Goal: Information Seeking & Learning: Find specific fact

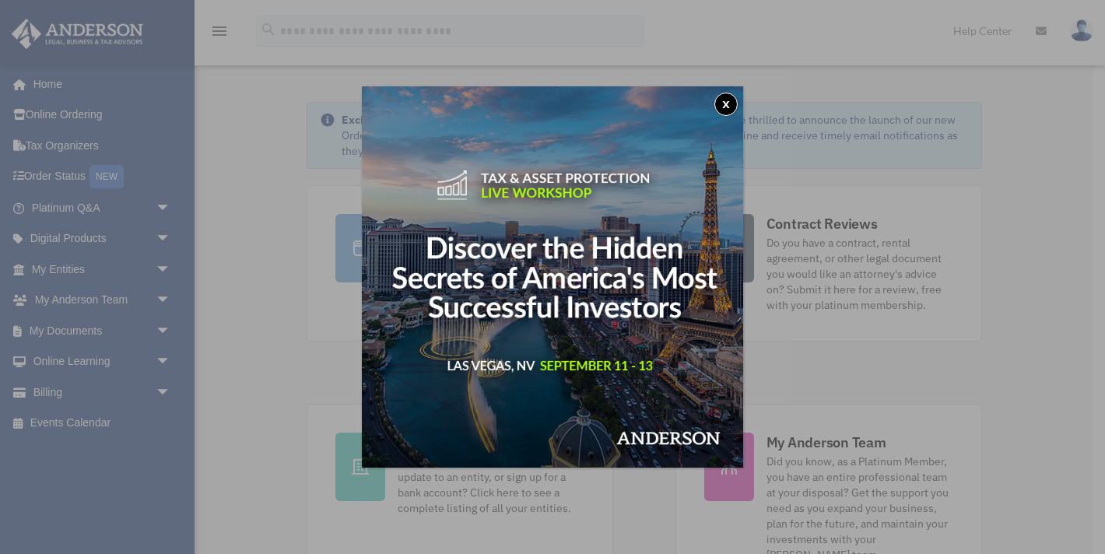
click at [727, 106] on button "x" at bounding box center [725, 104] width 23 height 23
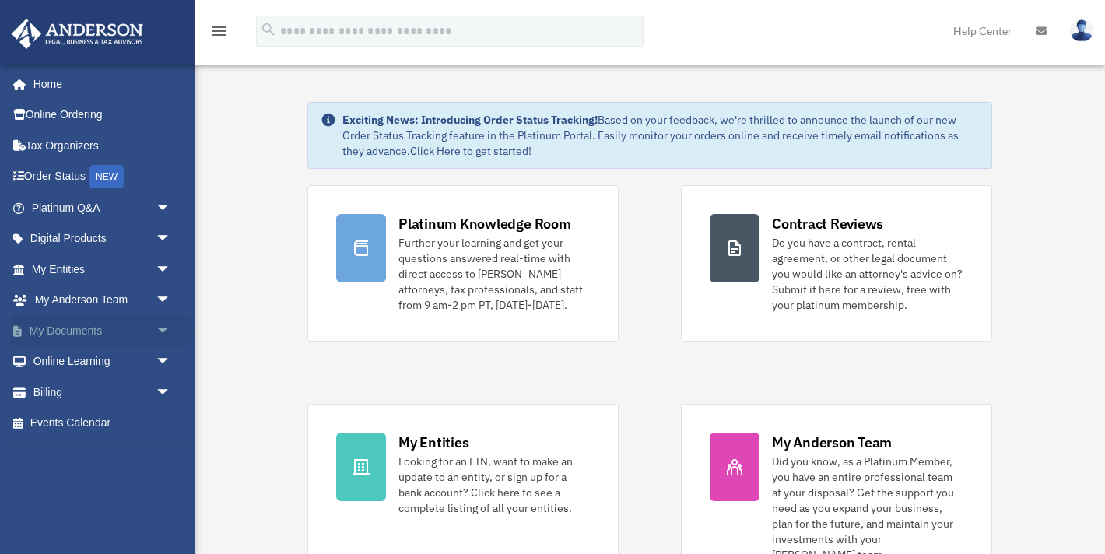
click at [163, 331] on span "arrow_drop_down" at bounding box center [171, 331] width 31 height 32
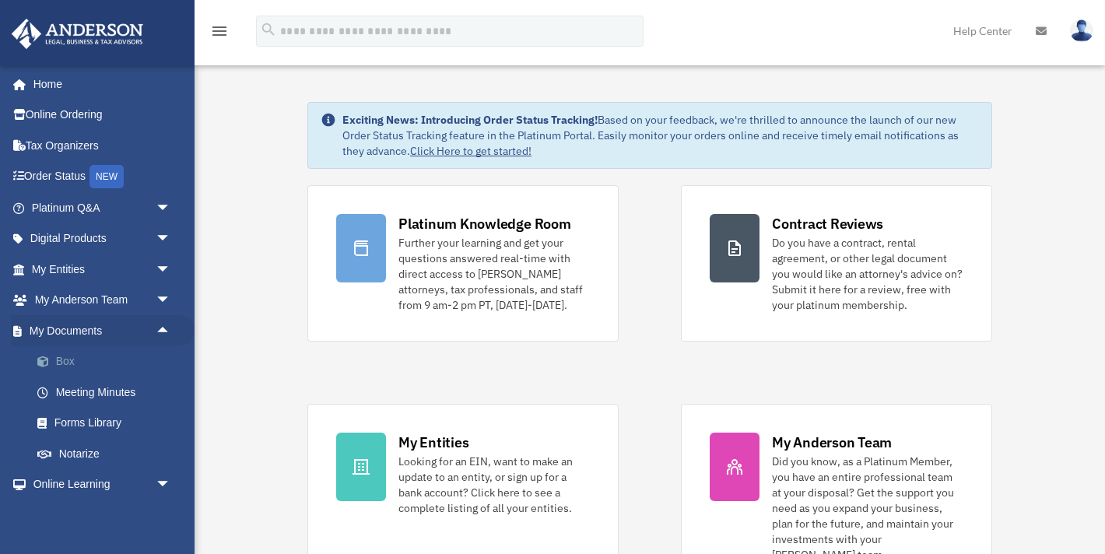
click at [78, 360] on link "Box" at bounding box center [108, 361] width 173 height 31
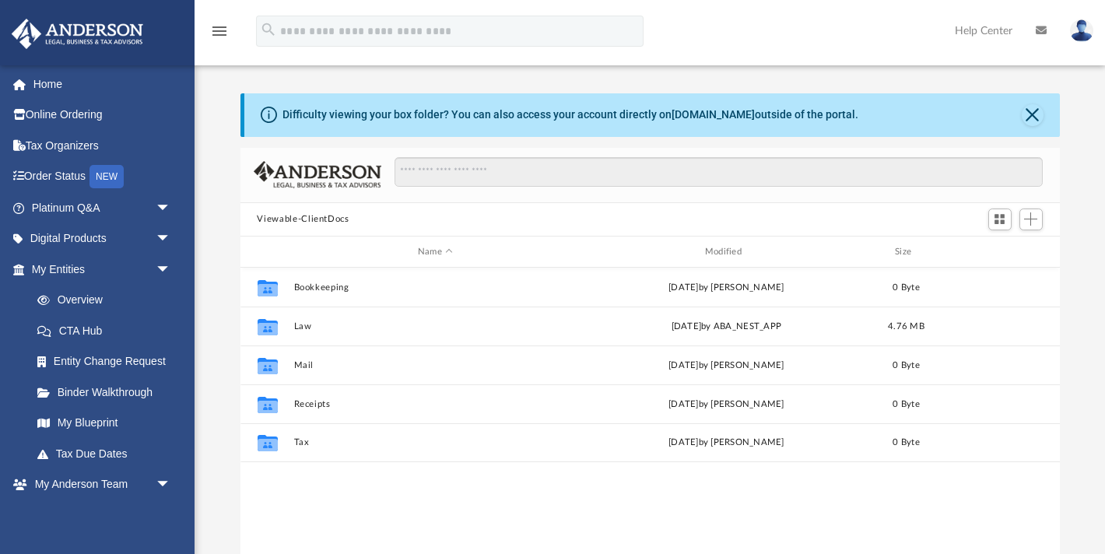
scroll to position [354, 819]
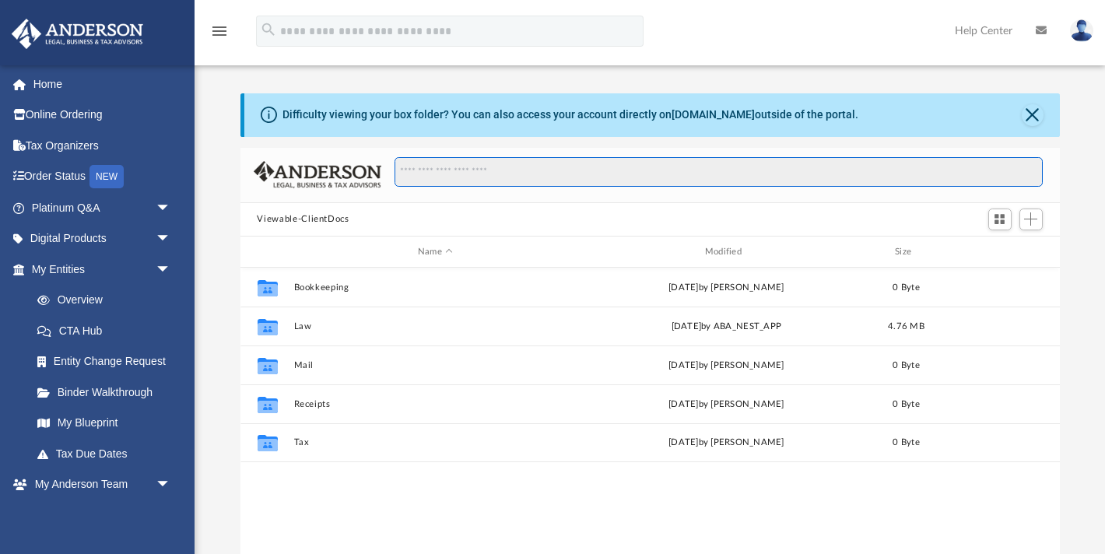
click at [489, 178] on input "Search files and folders" at bounding box center [717, 172] width 647 height 30
type input "*"
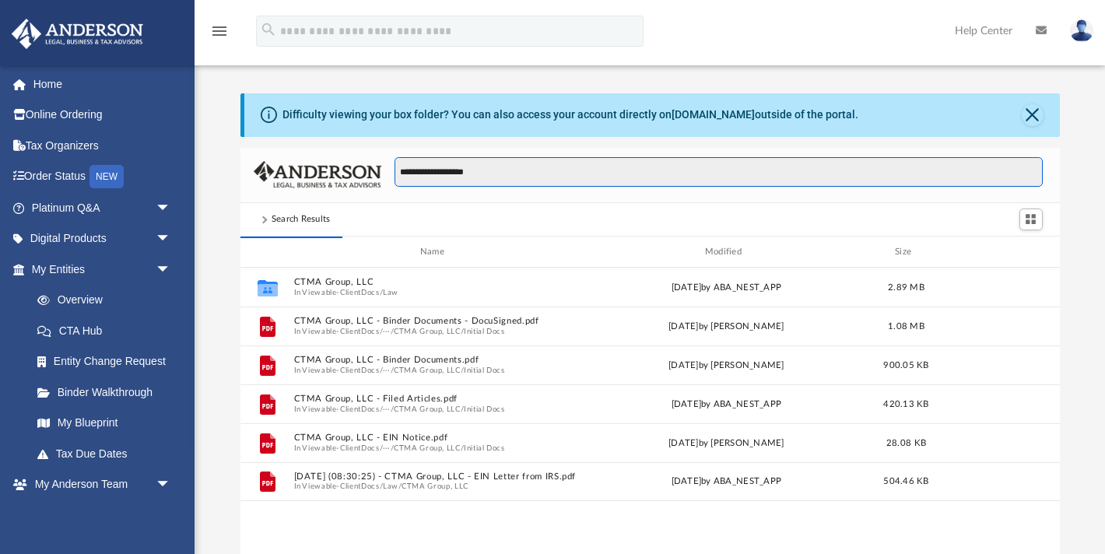
type input "**********"
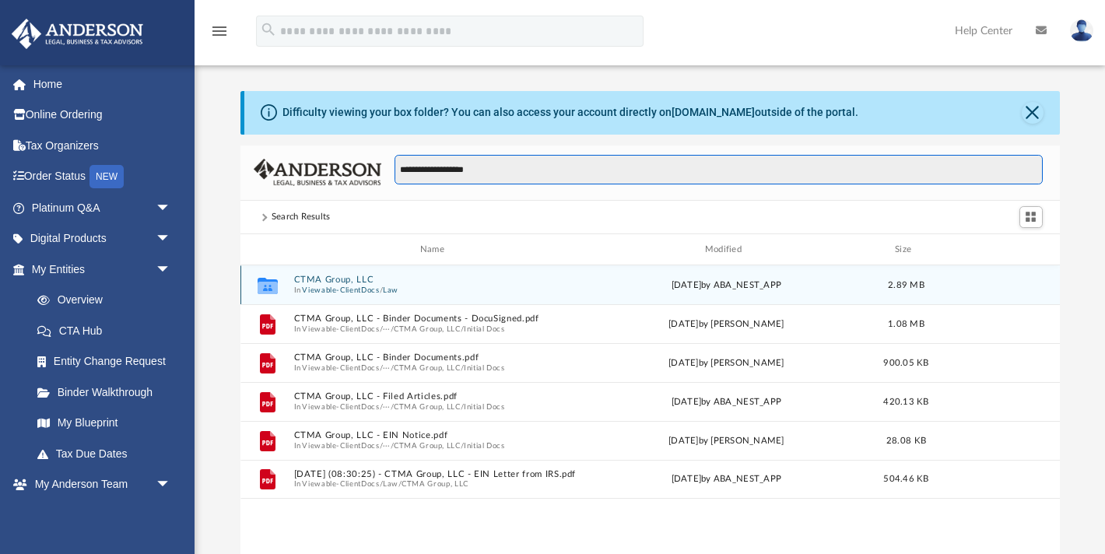
scroll to position [3, 0]
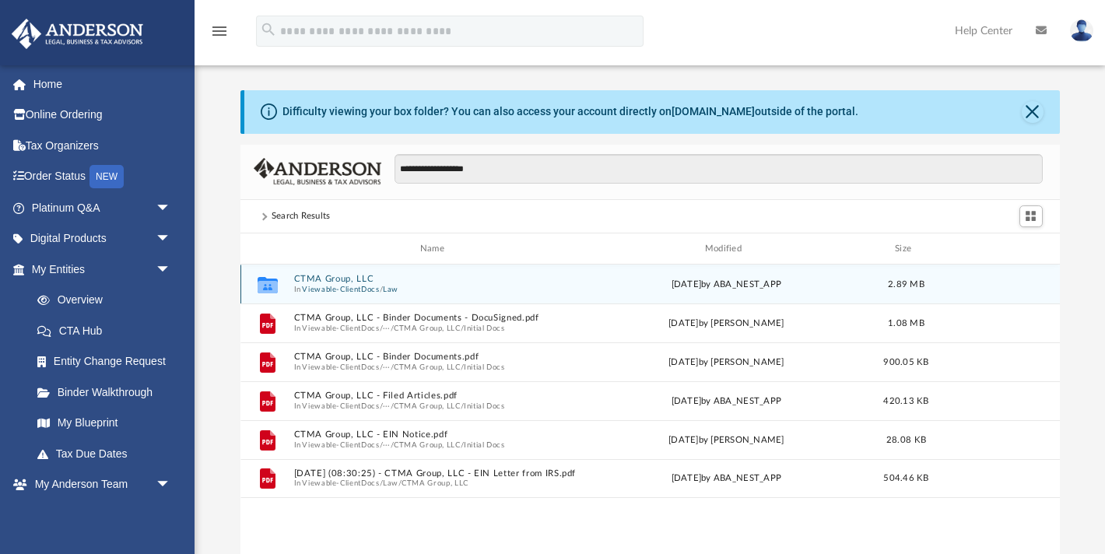
click at [415, 292] on span "In Viewable-ClientDocs / Law" at bounding box center [435, 290] width 284 height 10
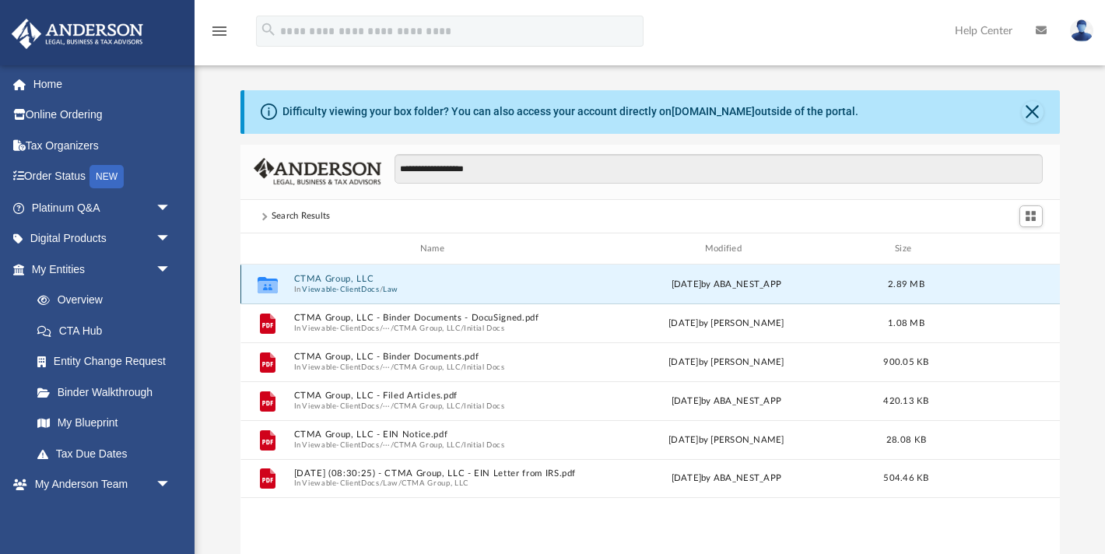
click at [415, 292] on span "In Viewable-ClientDocs / Law" at bounding box center [435, 290] width 284 height 10
click at [333, 285] on button "Viewable-ClientDocs" at bounding box center [340, 290] width 77 height 10
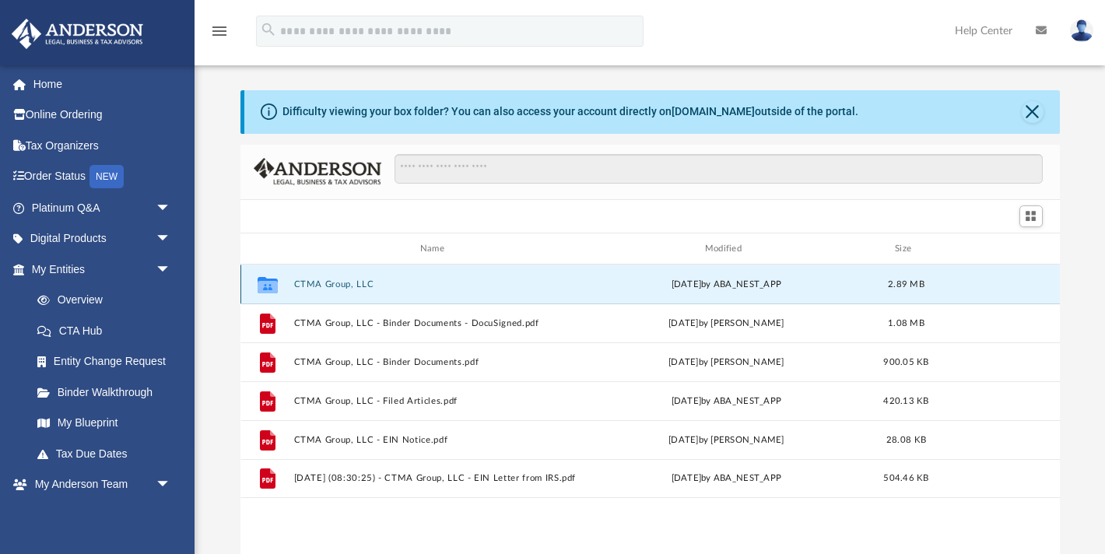
click at [334, 285] on button "CTMA Group, LLC" at bounding box center [435, 284] width 284 height 10
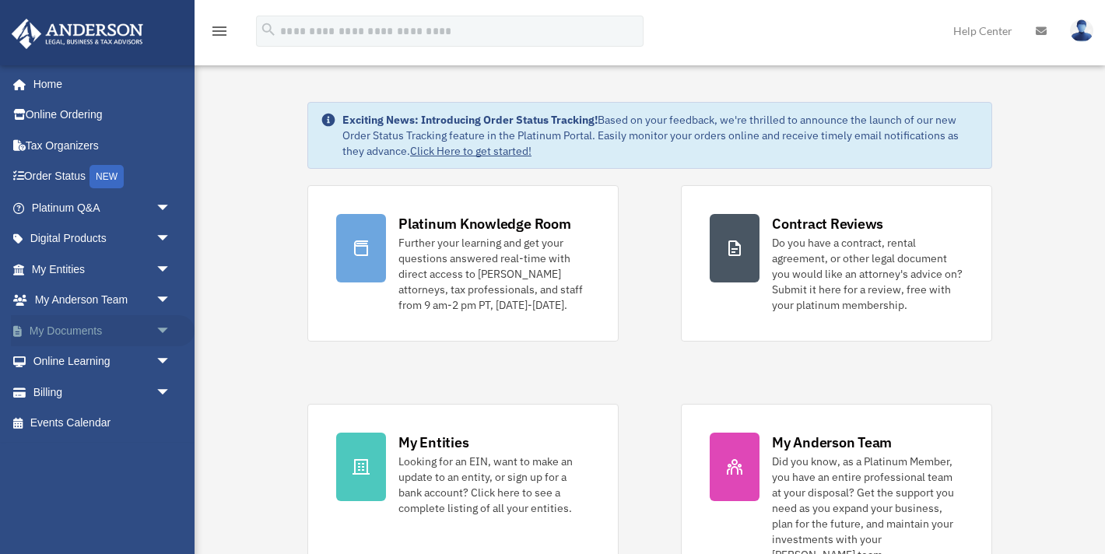
click at [165, 327] on span "arrow_drop_down" at bounding box center [171, 331] width 31 height 32
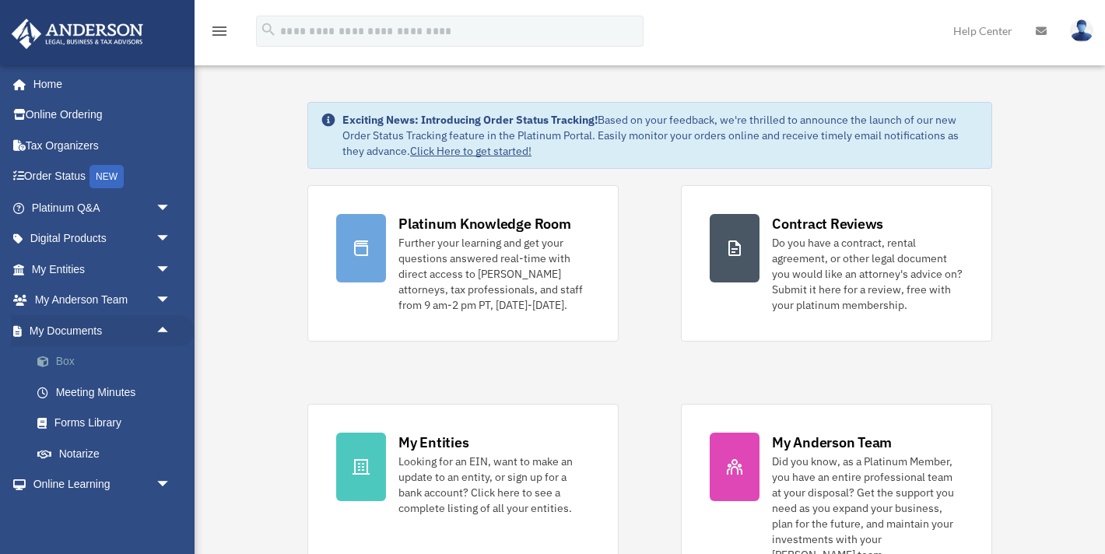
click at [54, 359] on span at bounding box center [51, 361] width 10 height 11
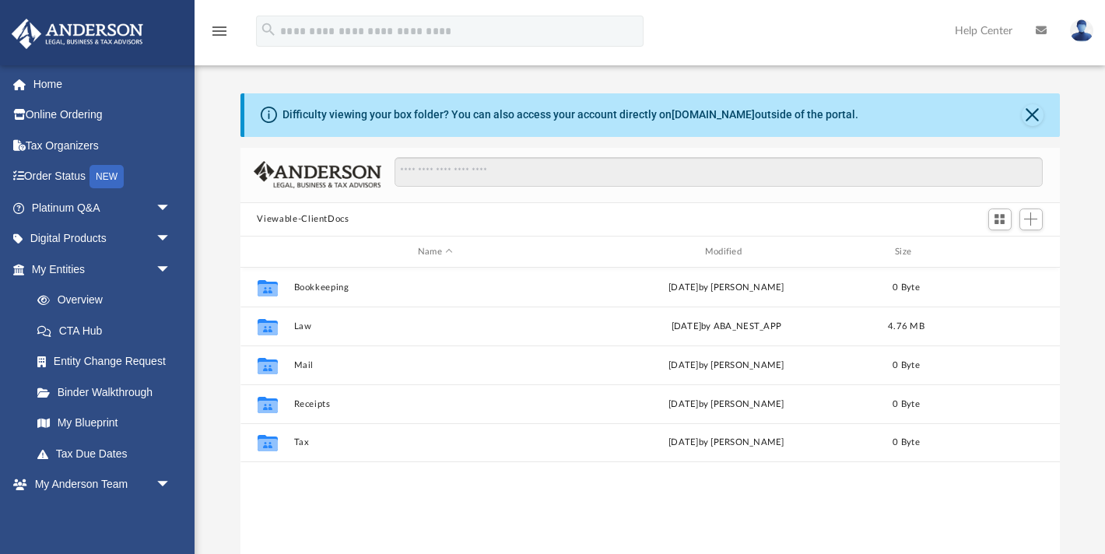
scroll to position [354, 819]
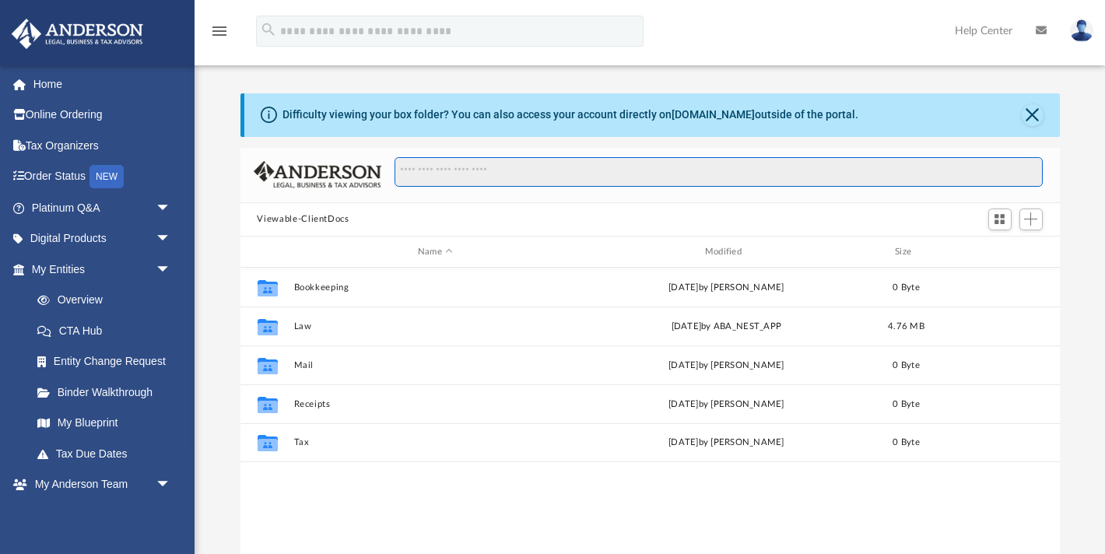
click at [485, 174] on input "Search files and folders" at bounding box center [717, 172] width 647 height 30
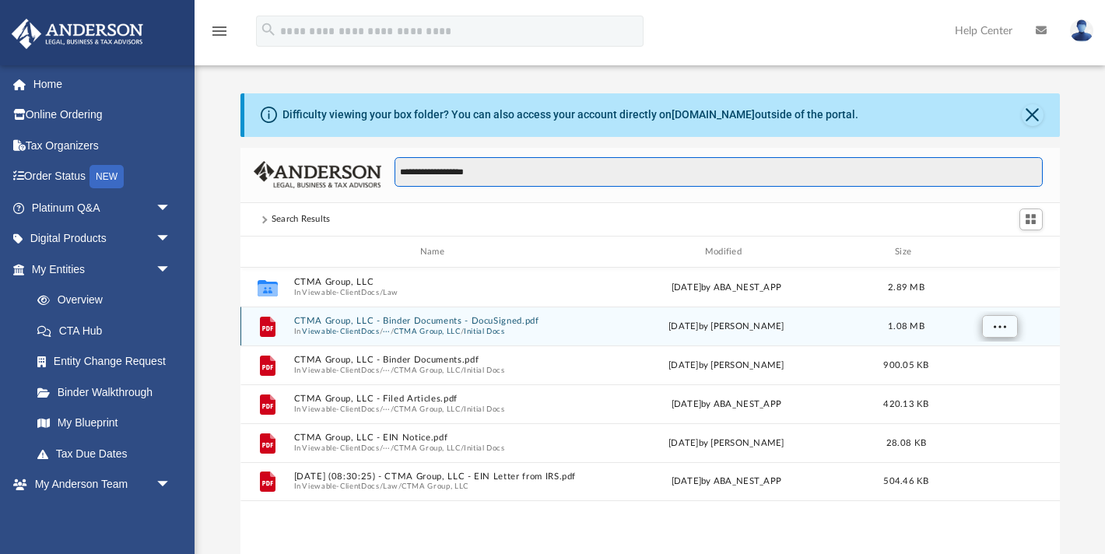
type input "**********"
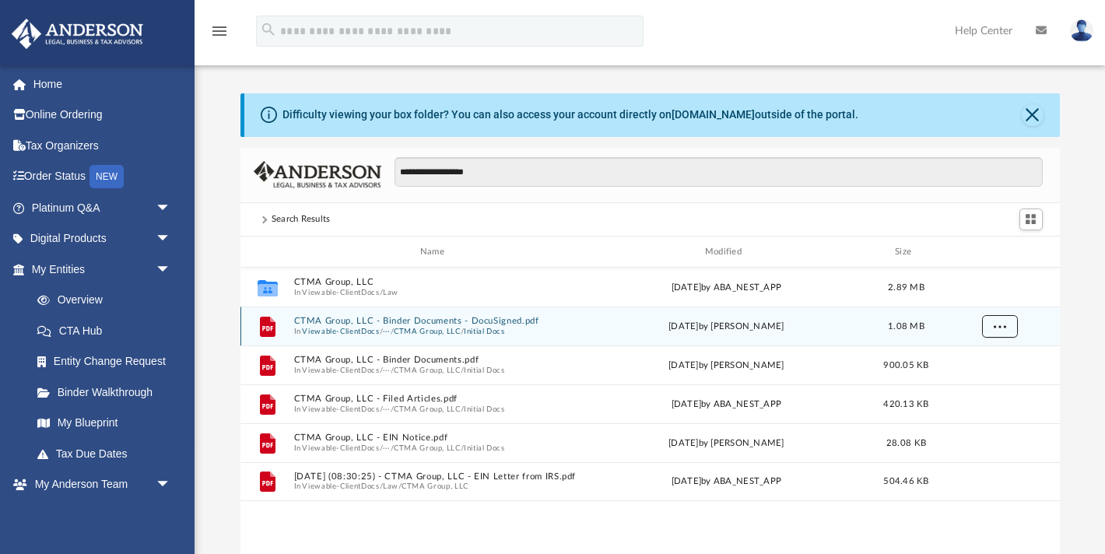
click at [996, 330] on span "More options" at bounding box center [999, 326] width 12 height 9
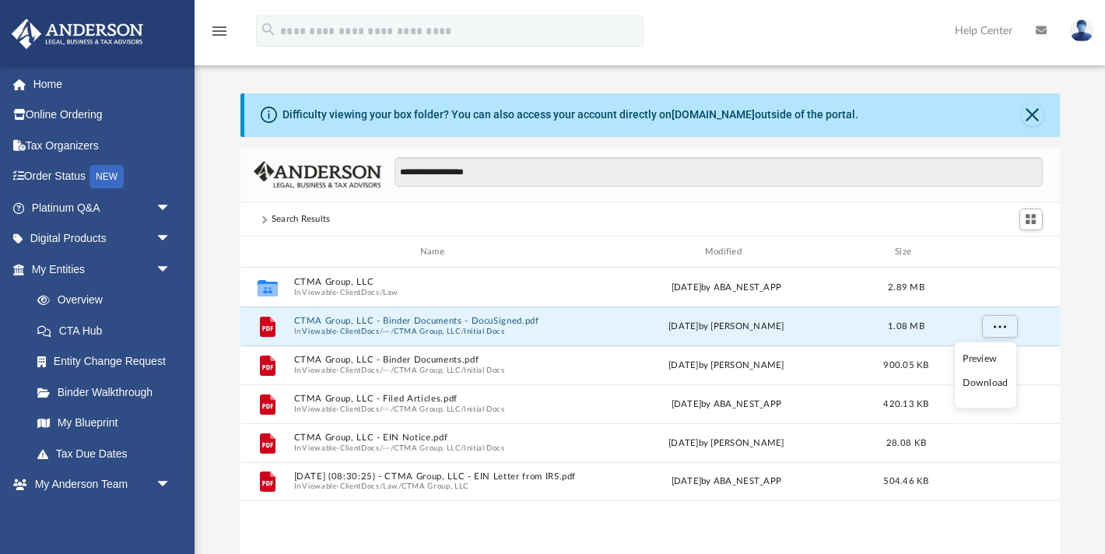
click at [976, 360] on li "Preview" at bounding box center [984, 359] width 45 height 16
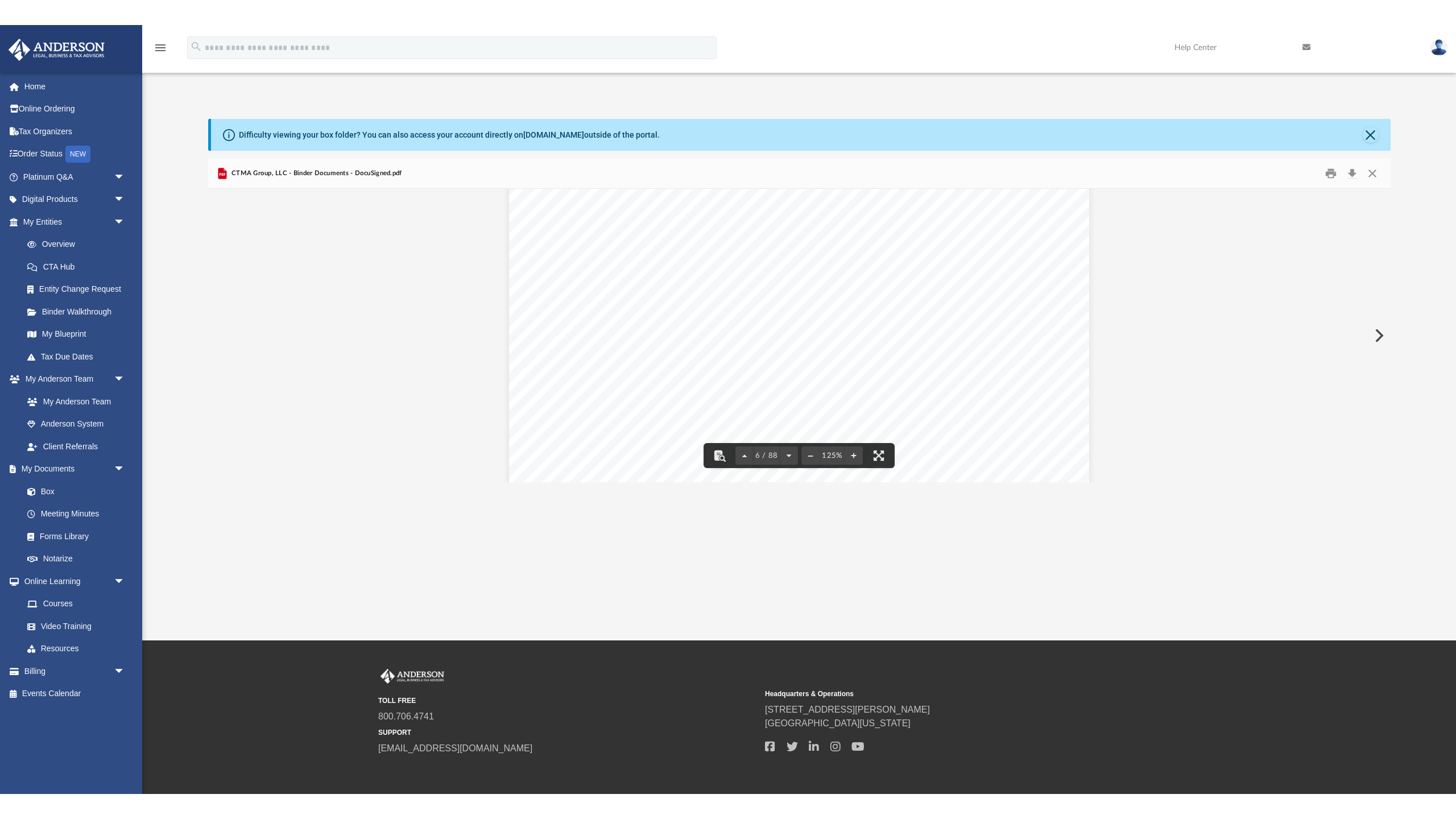
scroll to position [4046, 0]
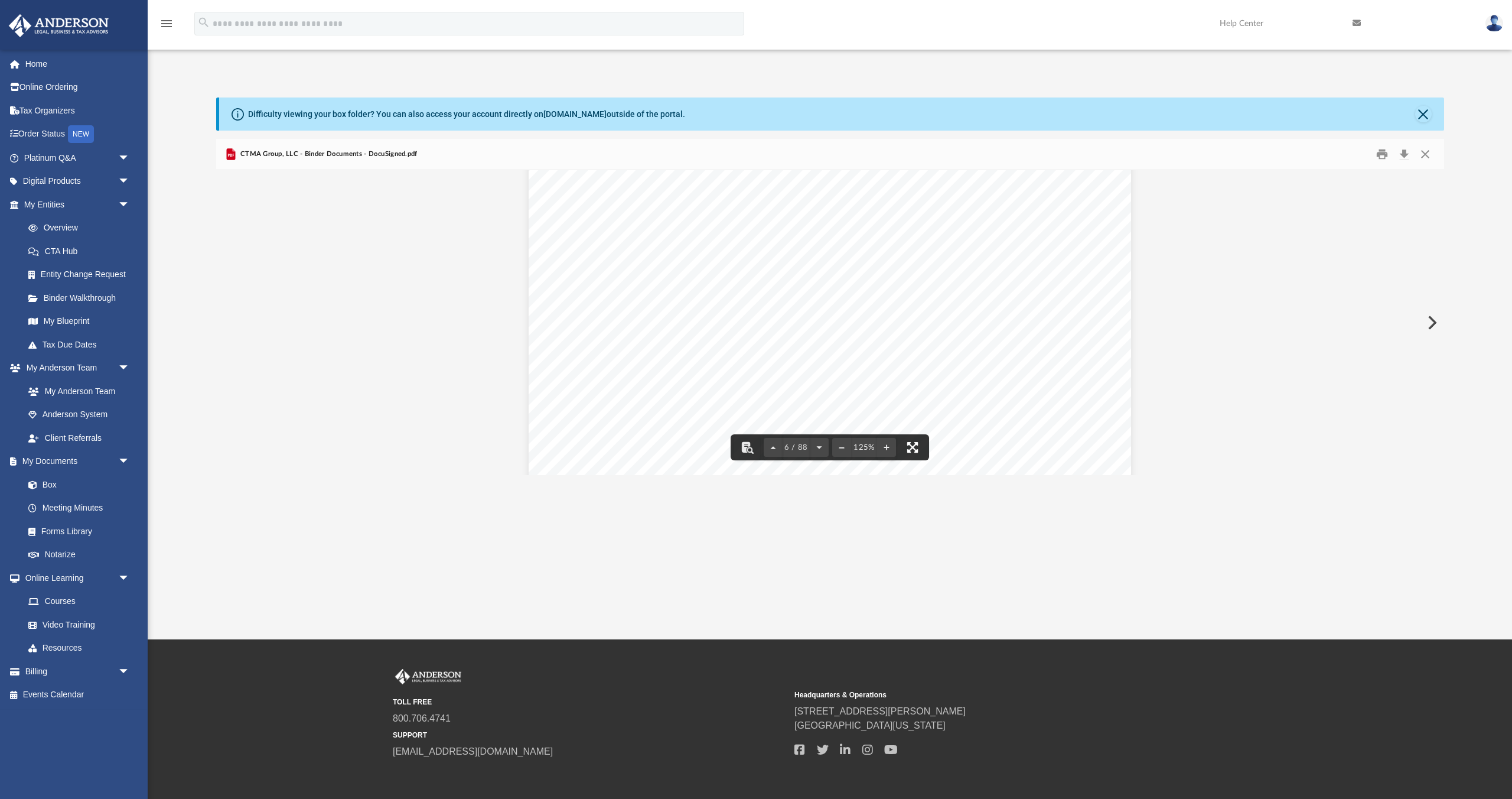
click at [838, 420] on button "File preview" at bounding box center [913, 447] width 26 height 26
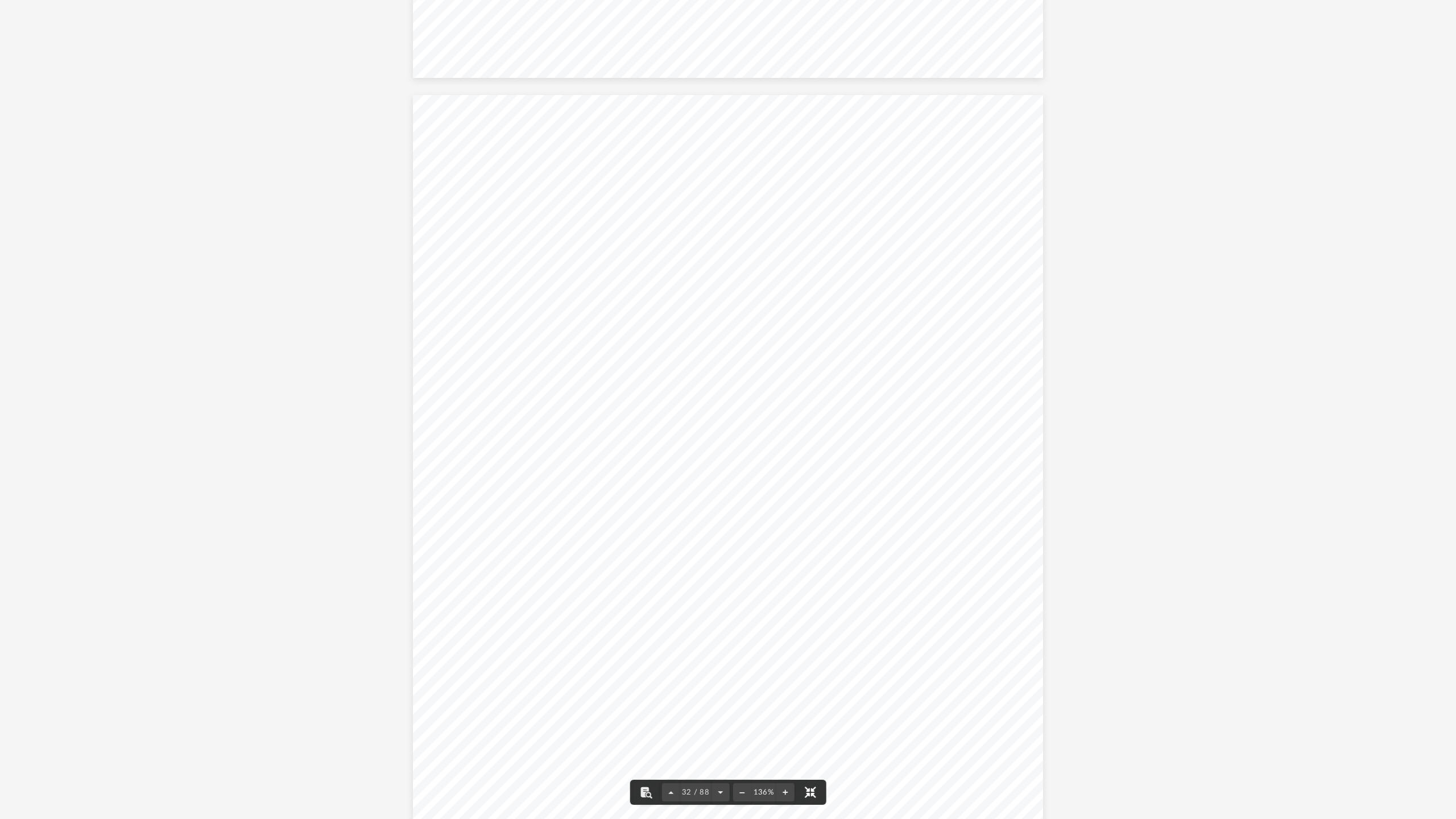
scroll to position [25758, 0]
drag, startPoint x: 322, startPoint y: 281, endPoint x: 299, endPoint y: 278, distance: 23.2
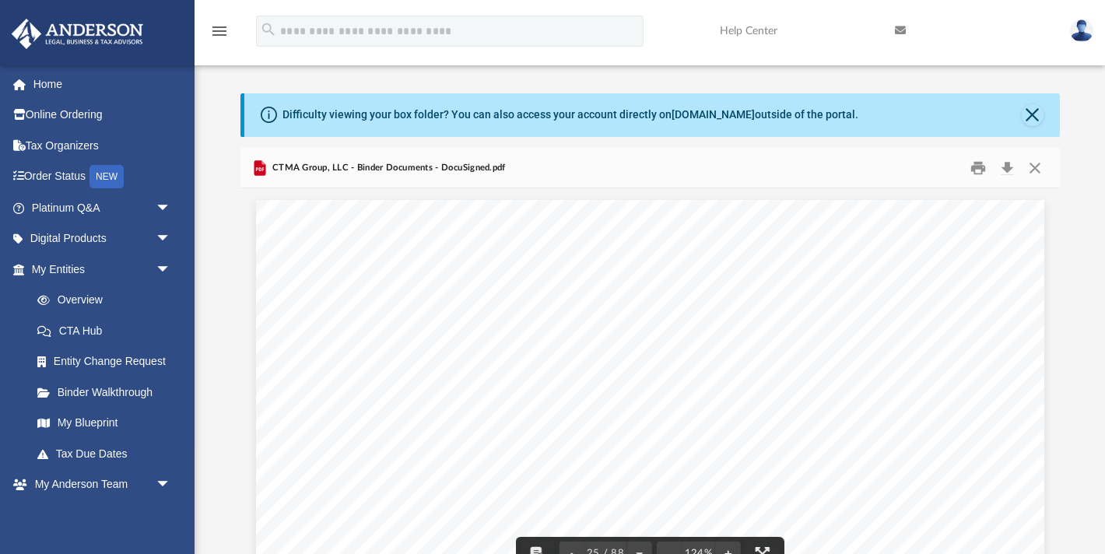
scroll to position [25036, 0]
click at [1032, 117] on button "Close" at bounding box center [1032, 115] width 22 height 22
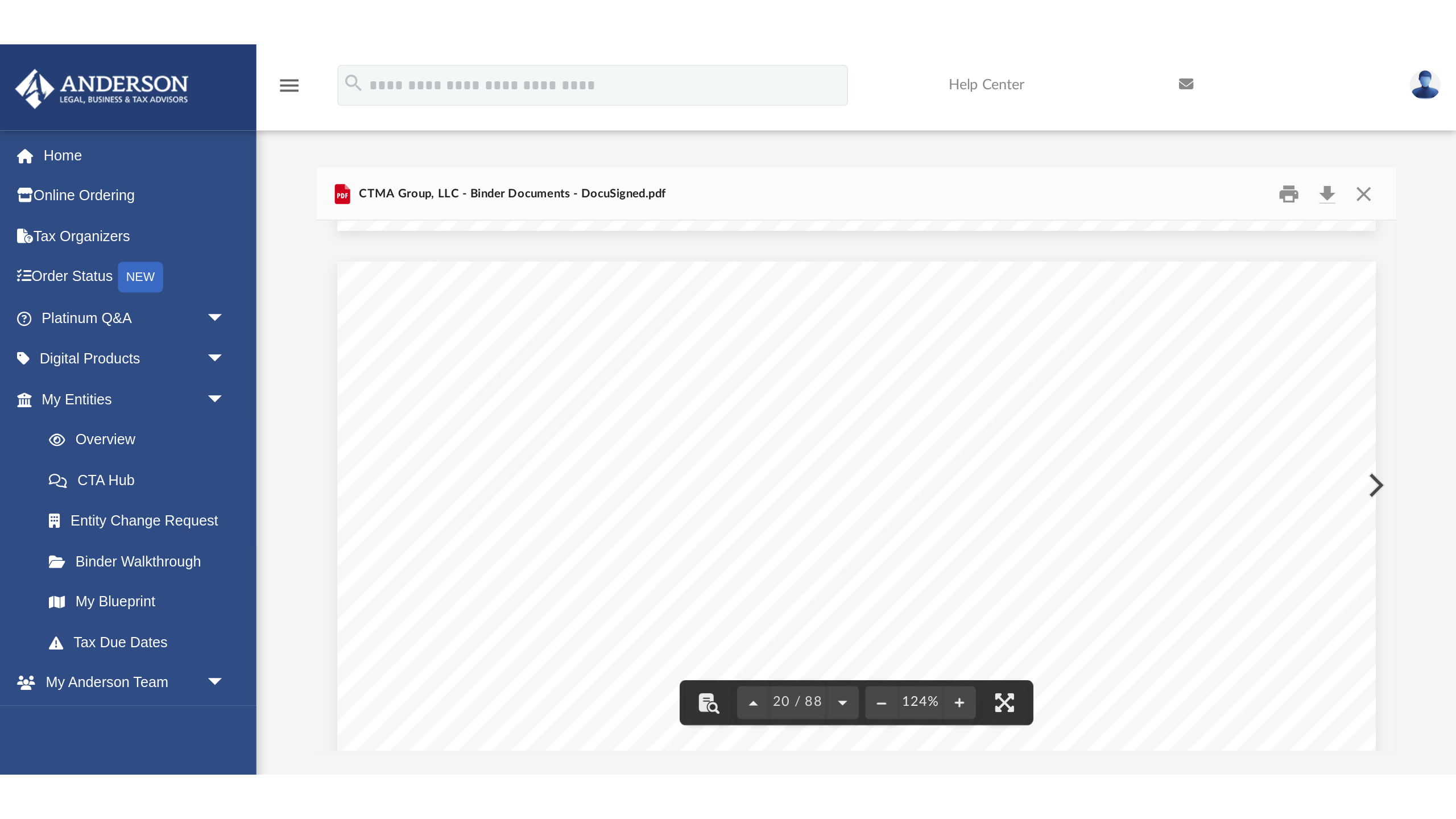
scroll to position [14384, 0]
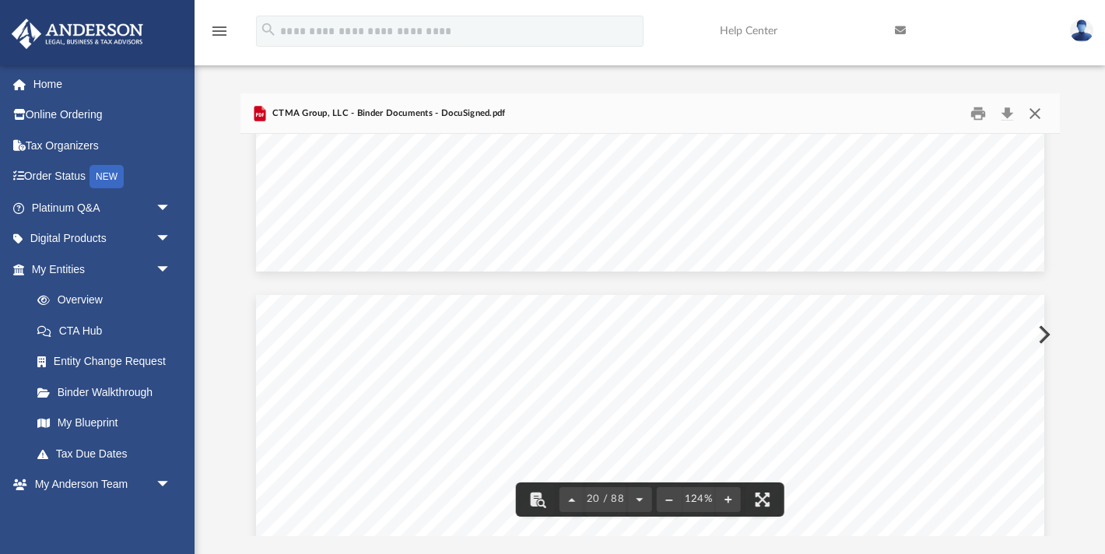
click at [1037, 110] on button "Close" at bounding box center [1035, 113] width 28 height 24
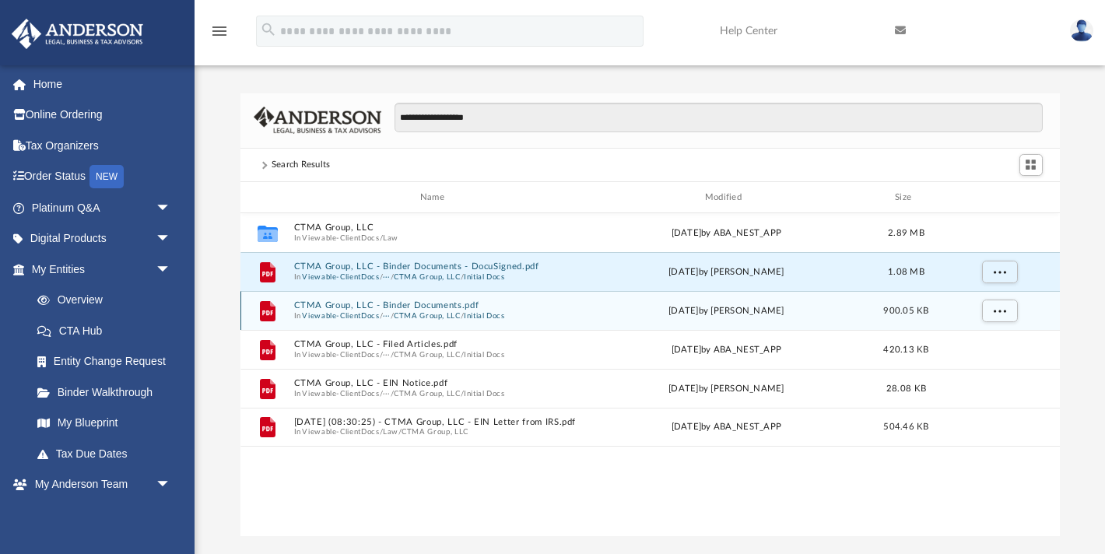
click at [428, 311] on button "CTMA Group, LLC" at bounding box center [426, 316] width 67 height 10
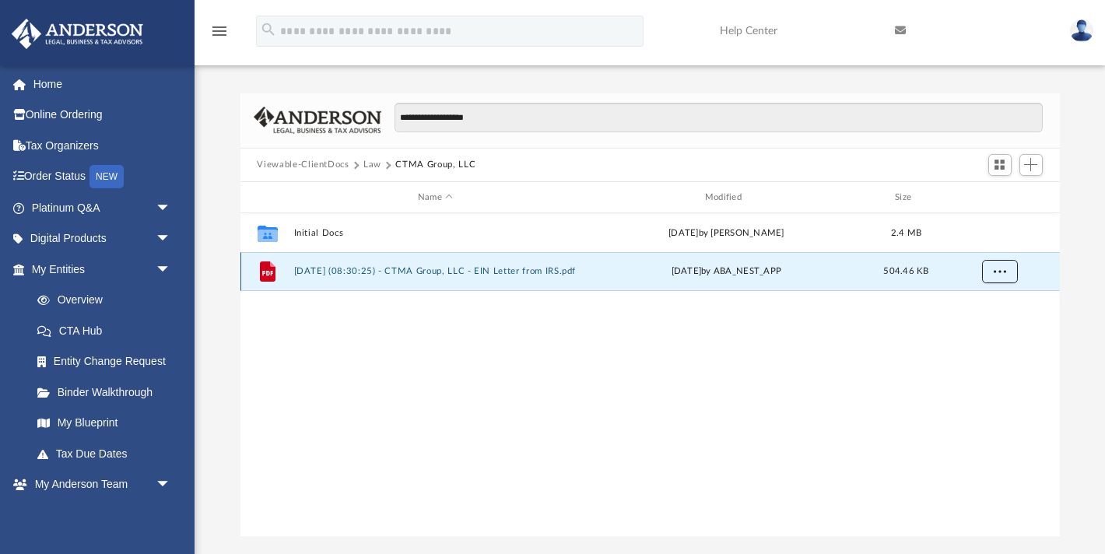
click at [999, 268] on span "More options" at bounding box center [999, 271] width 12 height 9
click at [969, 307] on li "Preview" at bounding box center [984, 304] width 45 height 16
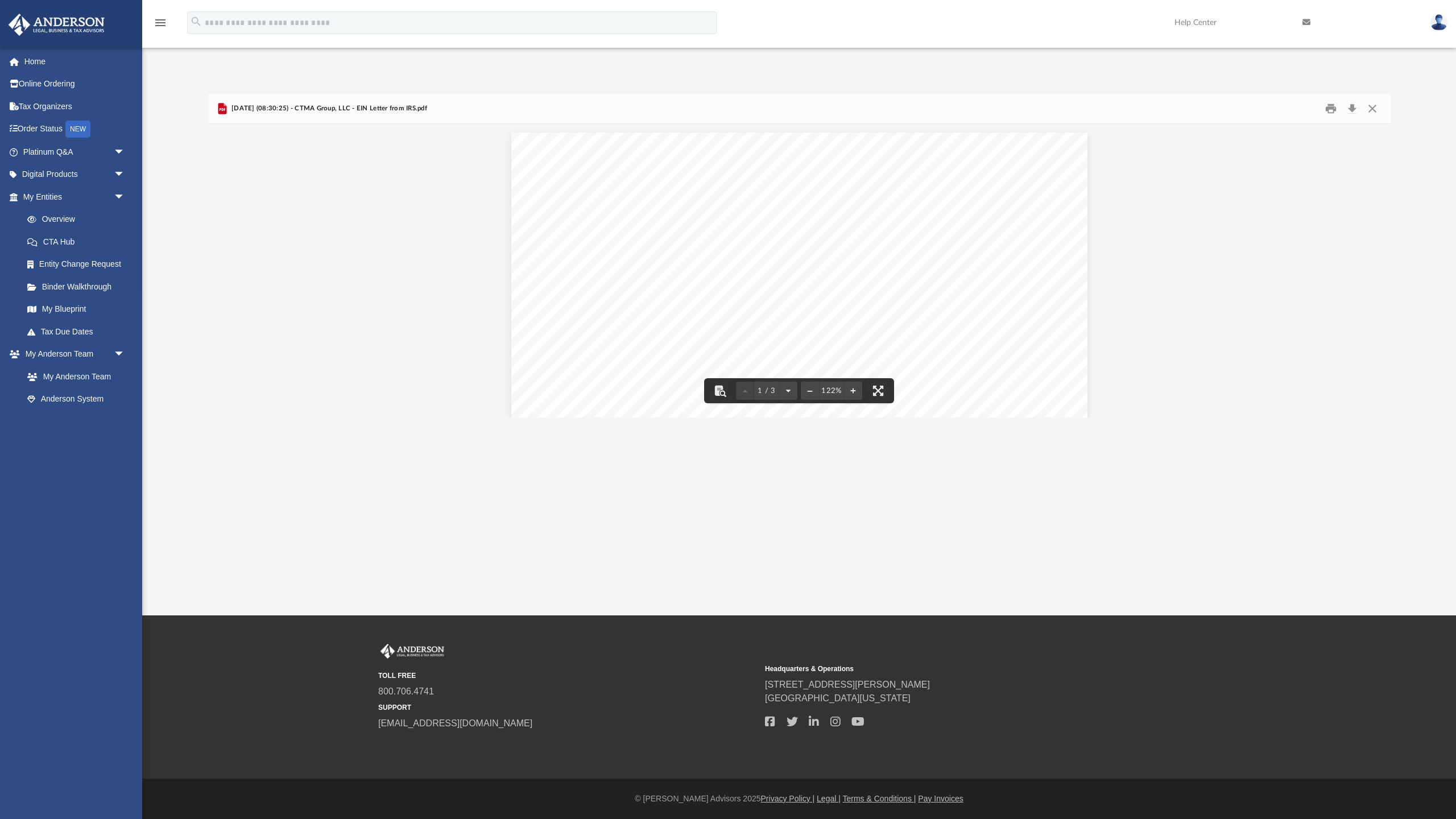
scroll to position [0, 0]
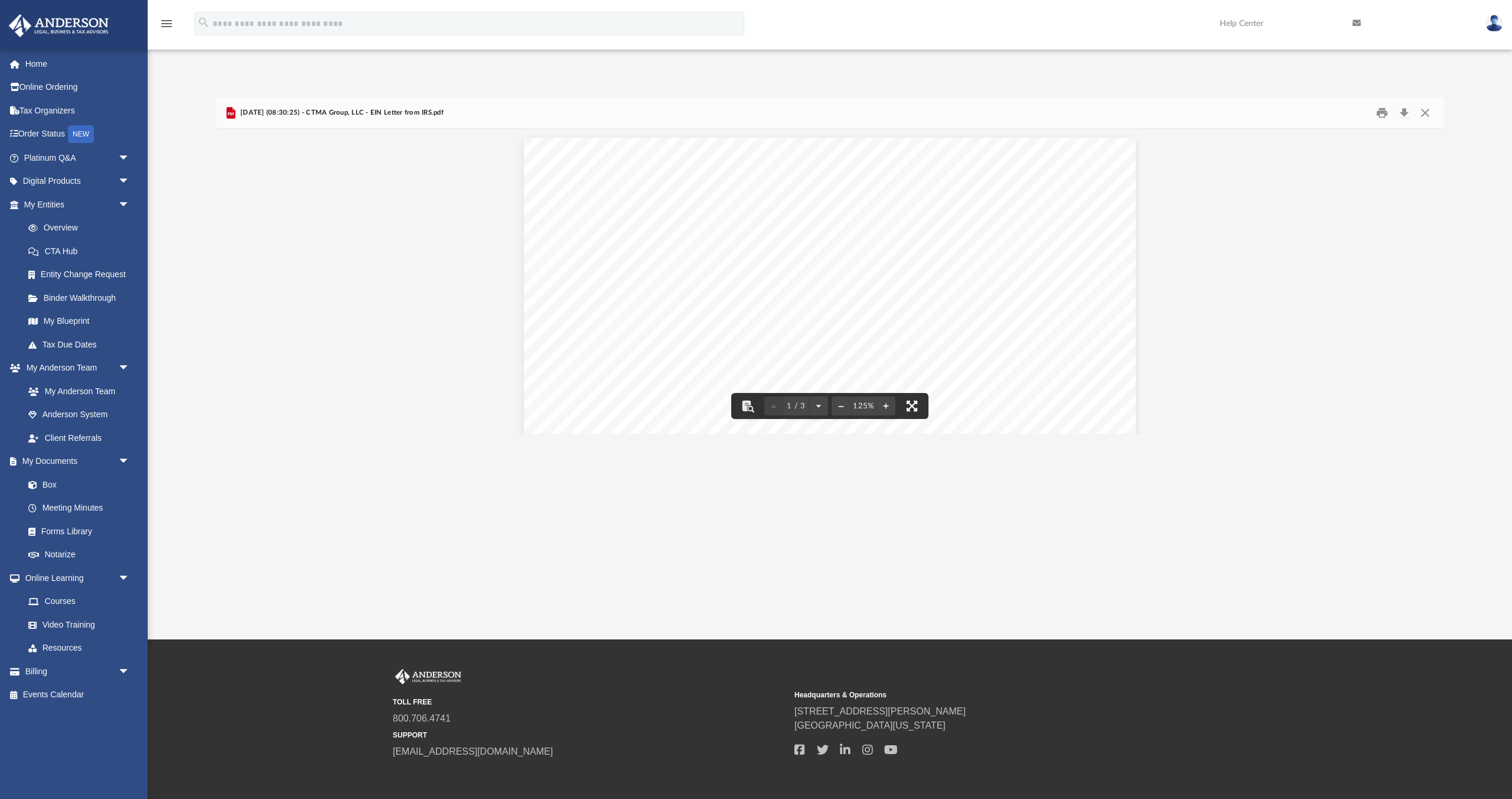
click at [838, 408] on button "File preview" at bounding box center [912, 406] width 26 height 26
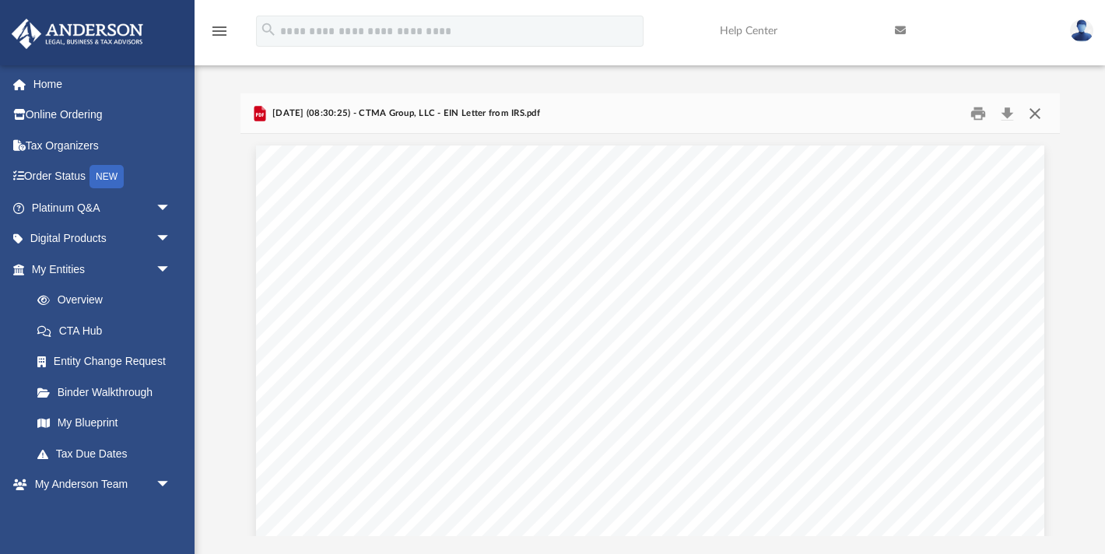
click at [1033, 112] on button "Close" at bounding box center [1035, 113] width 28 height 24
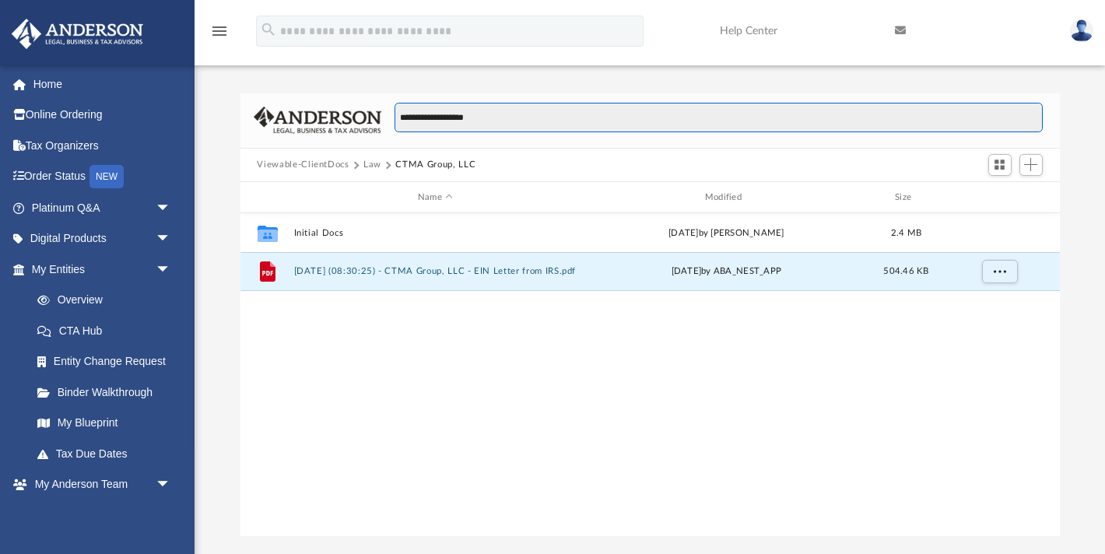
click at [458, 124] on input "**********" at bounding box center [717, 118] width 647 height 30
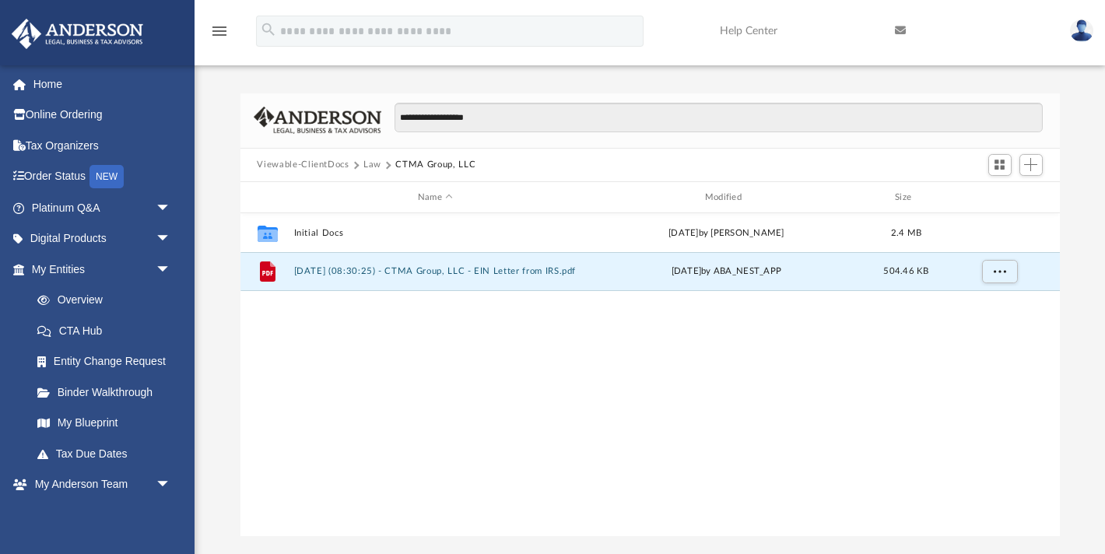
click at [357, 165] on span at bounding box center [356, 165] width 8 height 8
click at [400, 163] on button "CTMA Group, LLC" at bounding box center [435, 165] width 80 height 14
click at [388, 165] on span at bounding box center [388, 165] width 8 height 8
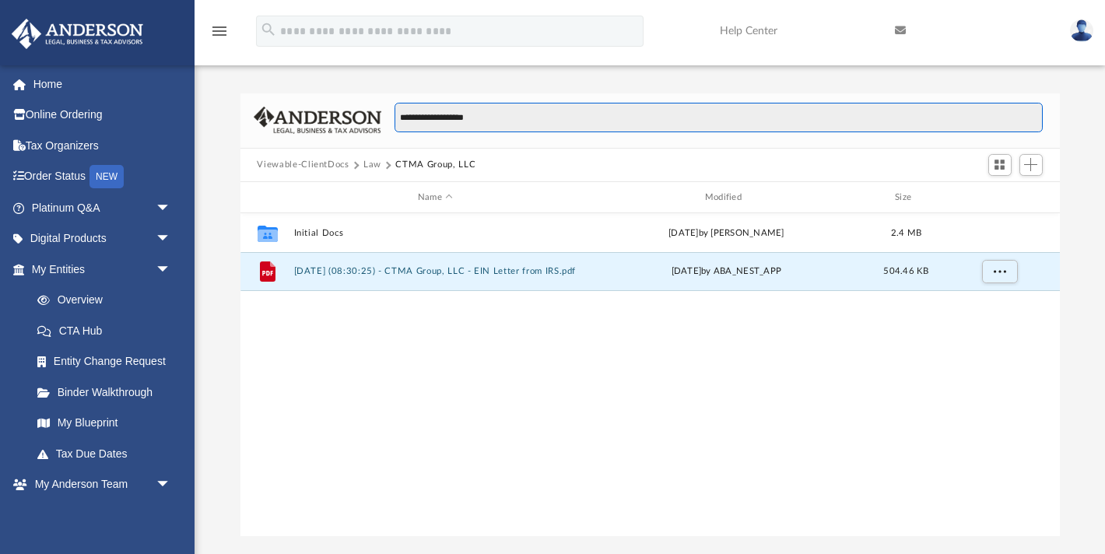
click at [487, 121] on input "**********" at bounding box center [717, 118] width 647 height 30
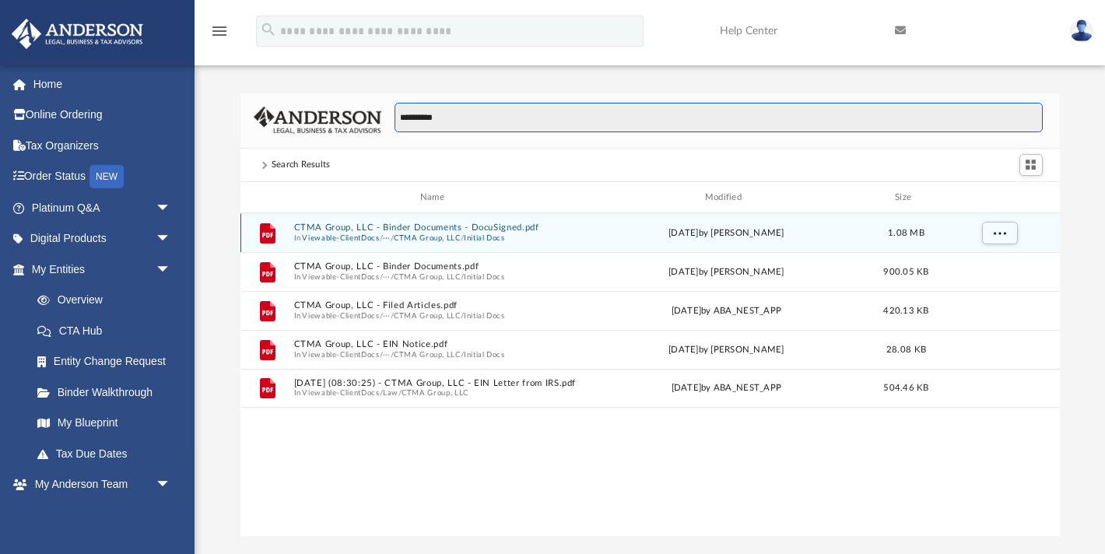
type input "**********"
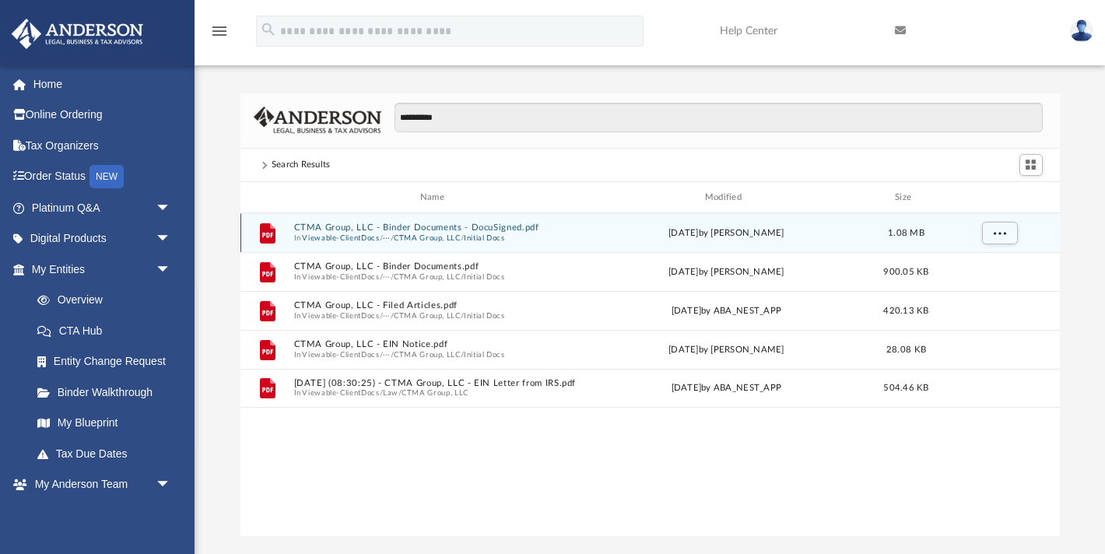
click at [510, 233] on button "CTMA Group, LLC - Binder Documents - DocuSigned.pdf" at bounding box center [435, 228] width 284 height 10
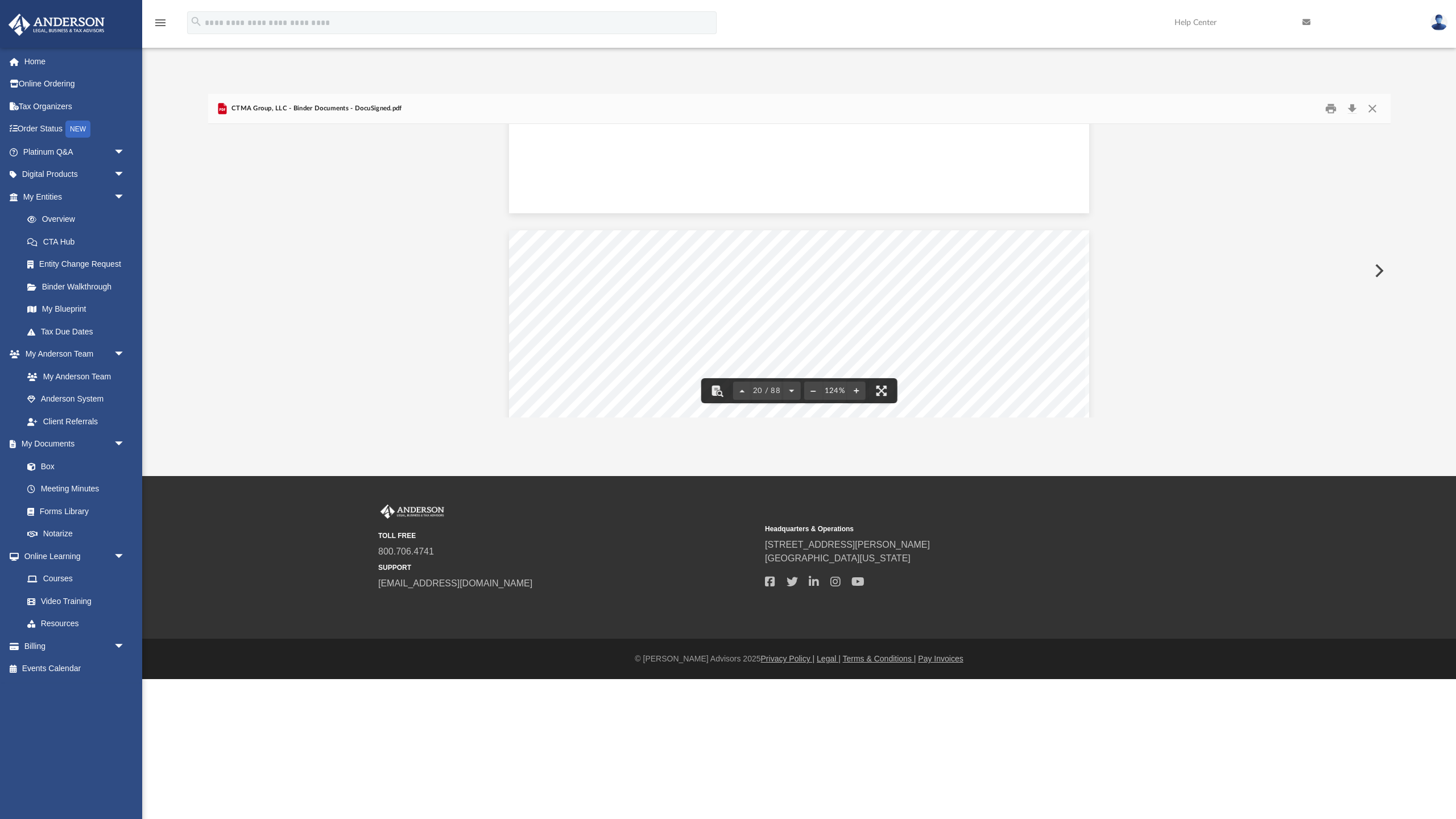
scroll to position [14591, 0]
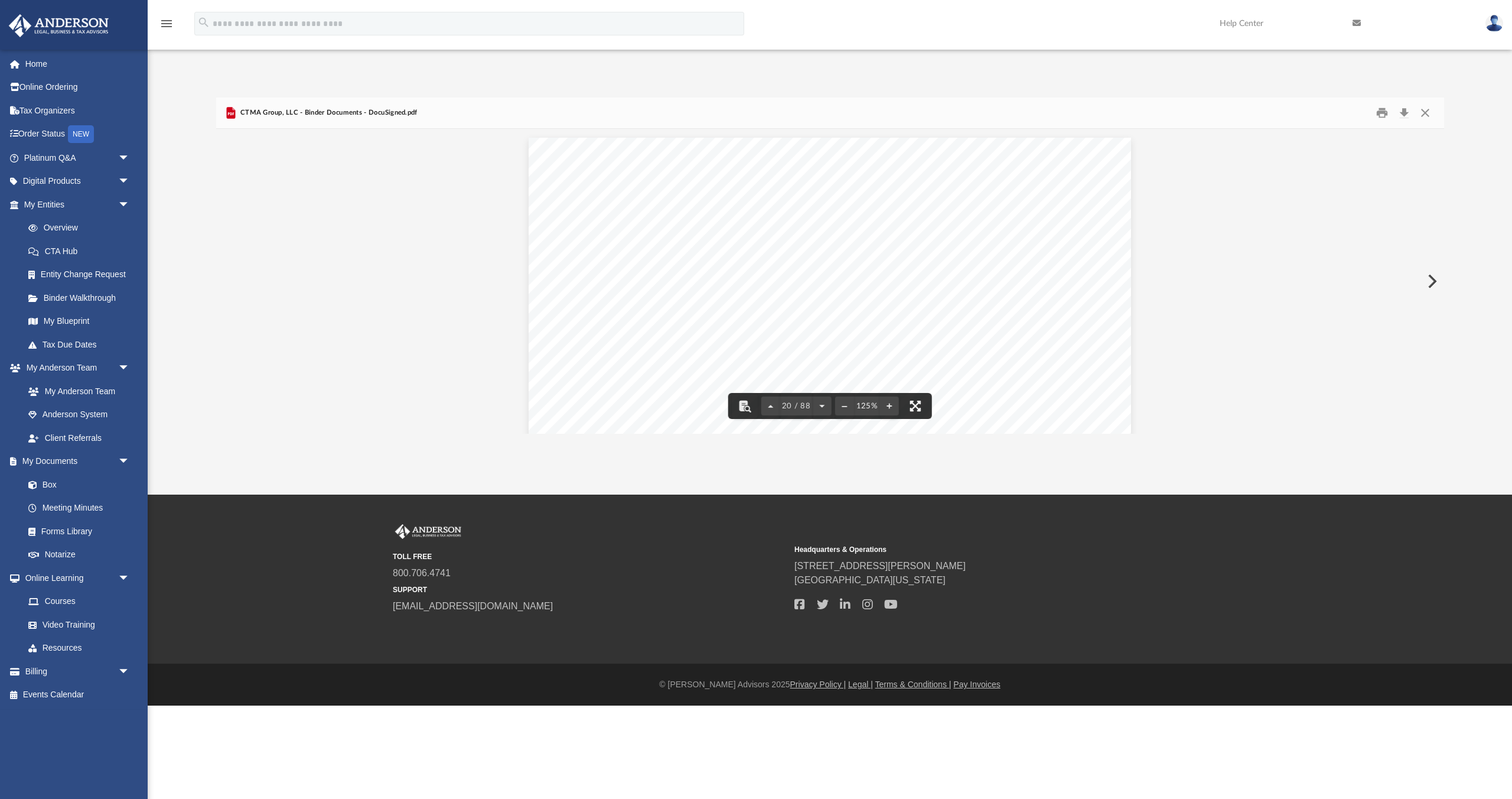
click at [838, 409] on button "File preview" at bounding box center [915, 406] width 26 height 26
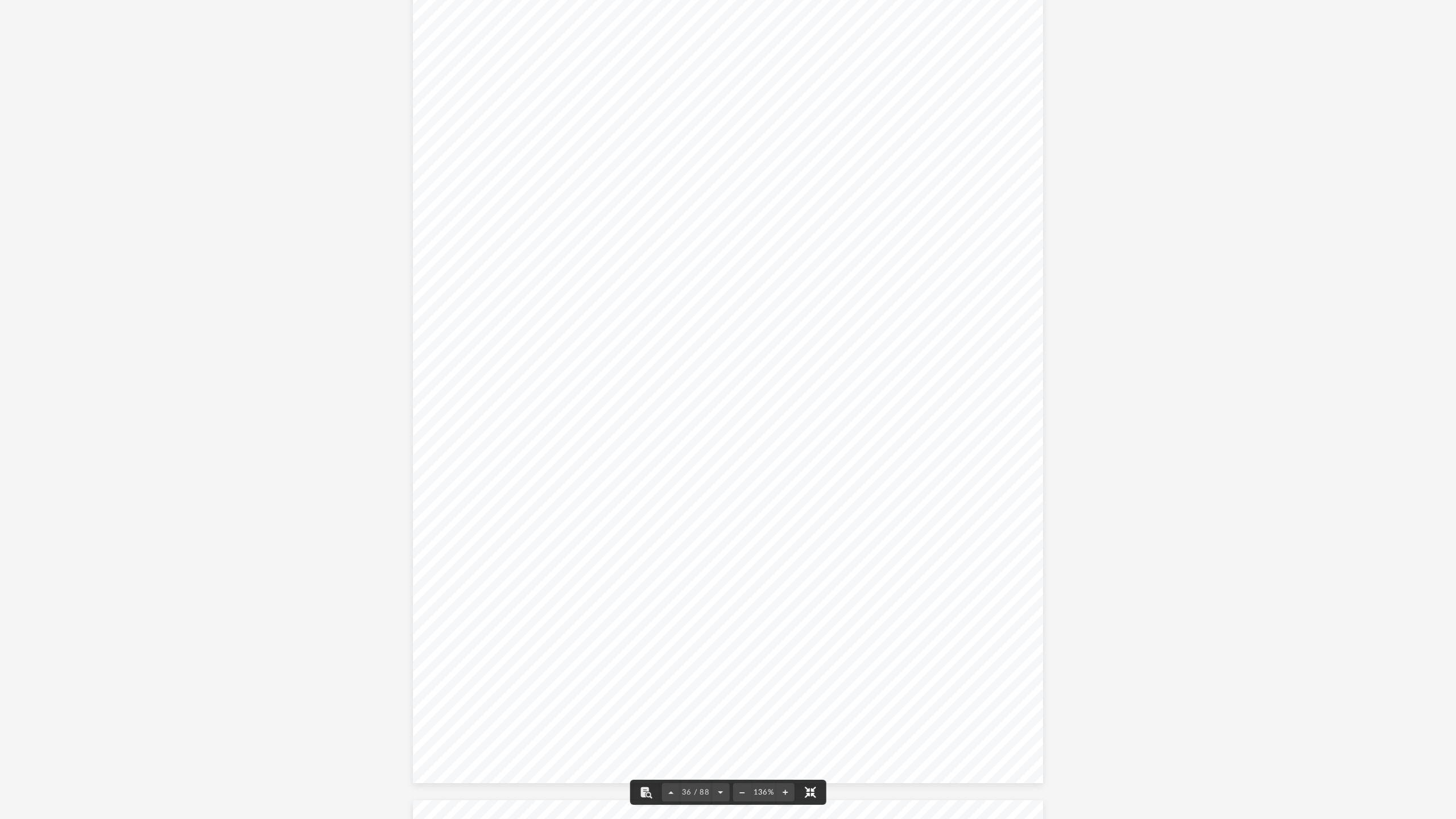
scroll to position [29205, 0]
click at [674, 404] on button "File preview" at bounding box center [671, 793] width 18 height 25
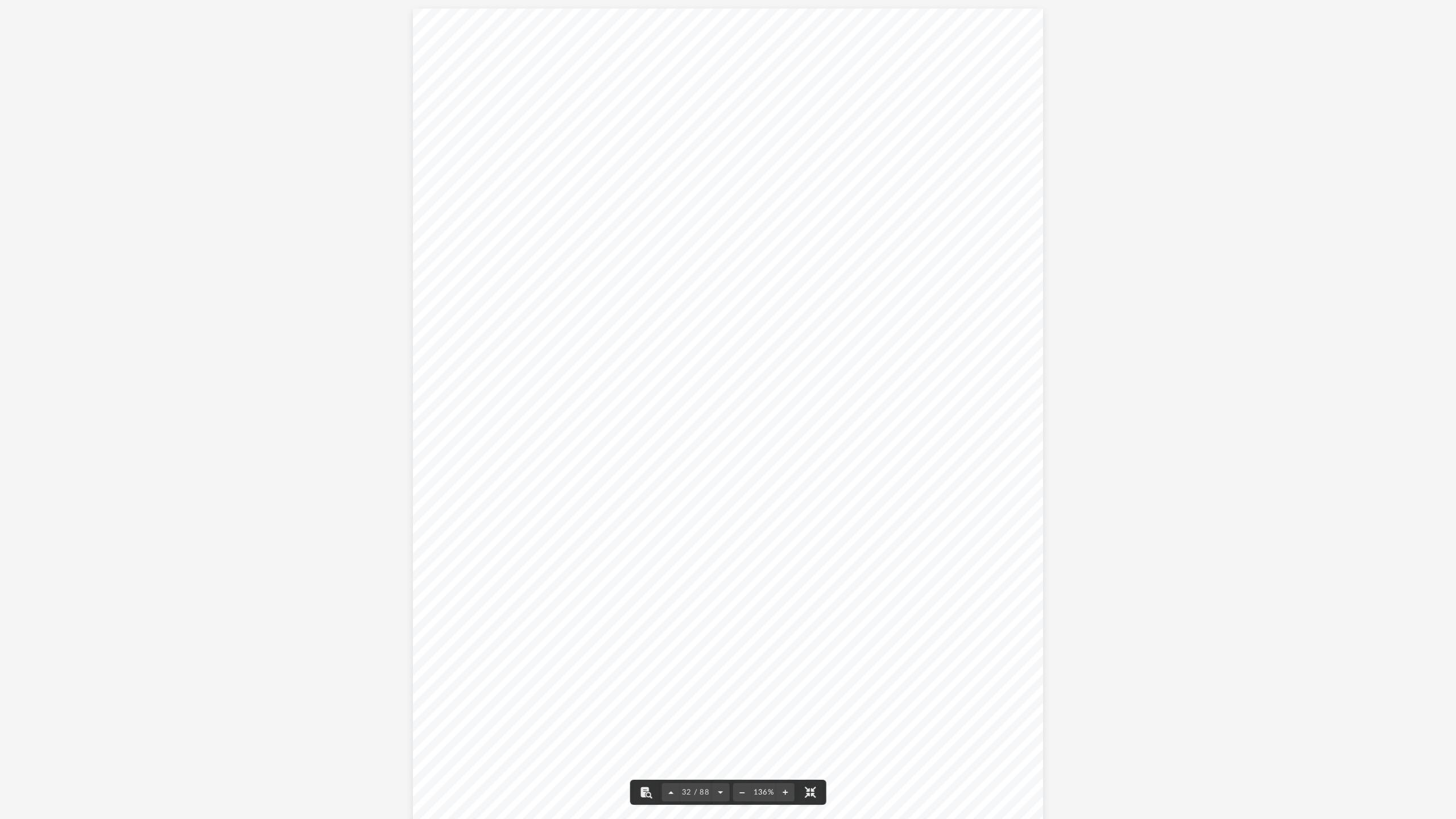
click at [674, 404] on button "File preview" at bounding box center [671, 793] width 18 height 25
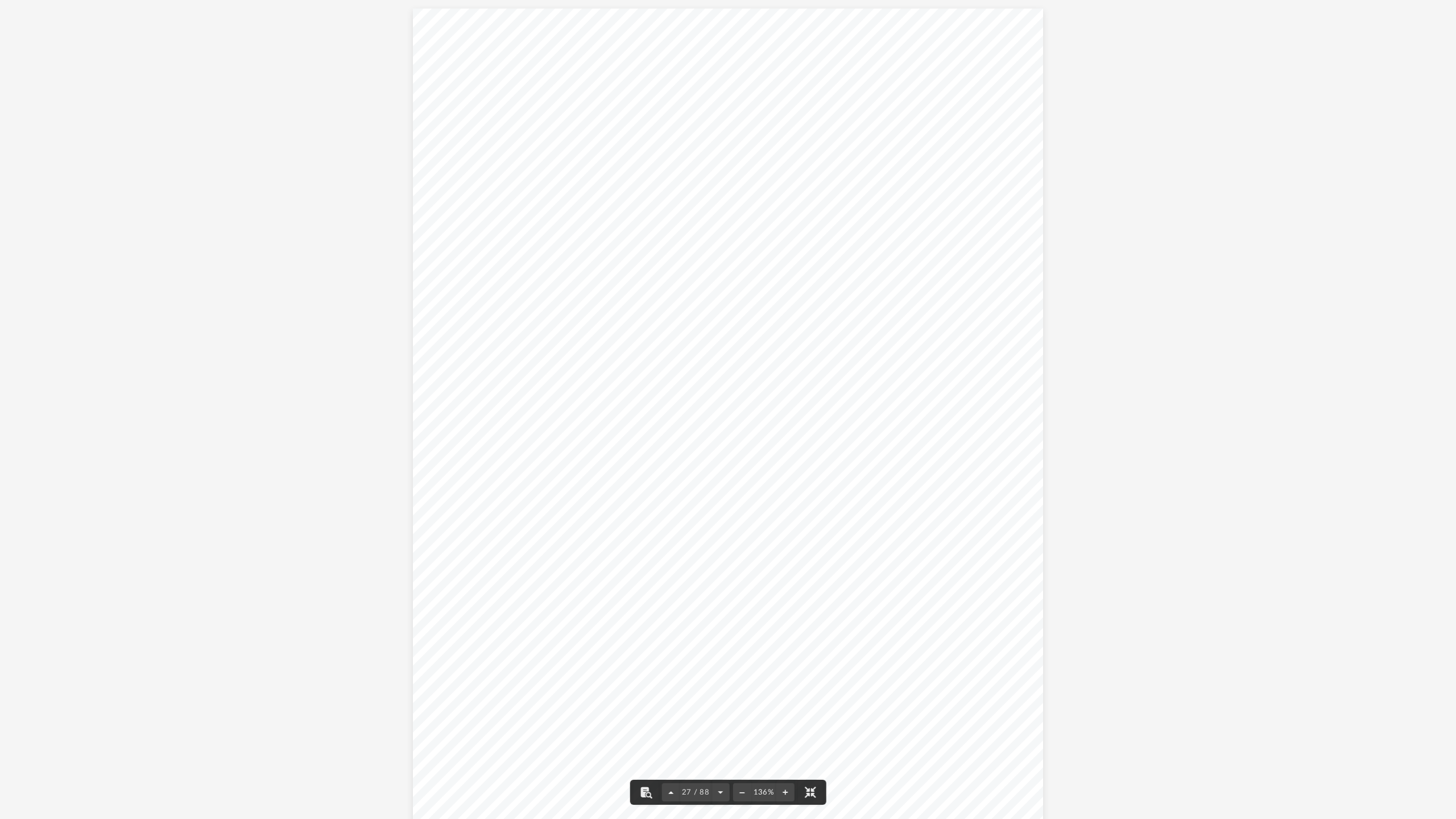
click at [674, 404] on button "File preview" at bounding box center [671, 793] width 18 height 25
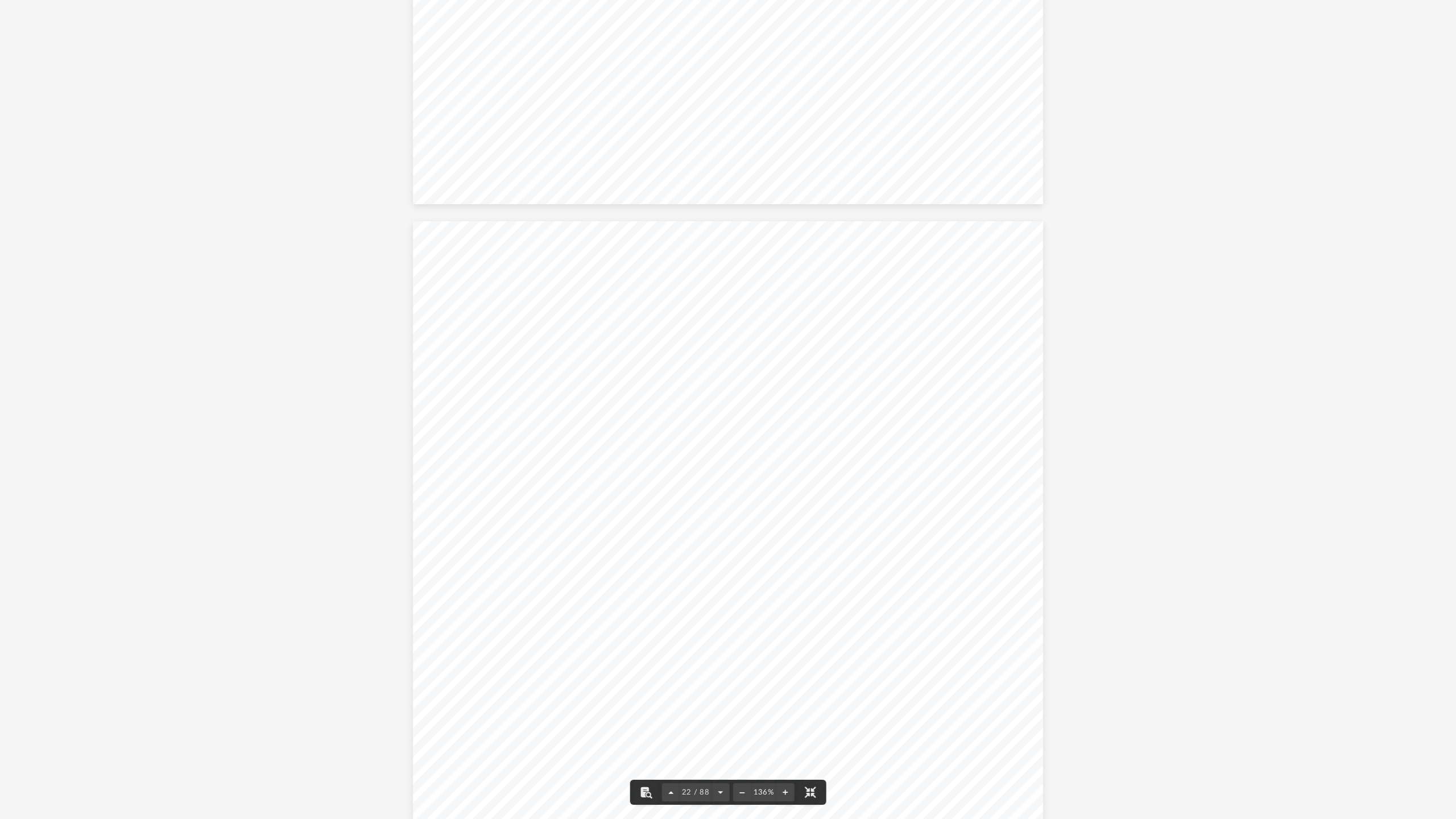
click at [674, 404] on button "File preview" at bounding box center [671, 793] width 18 height 25
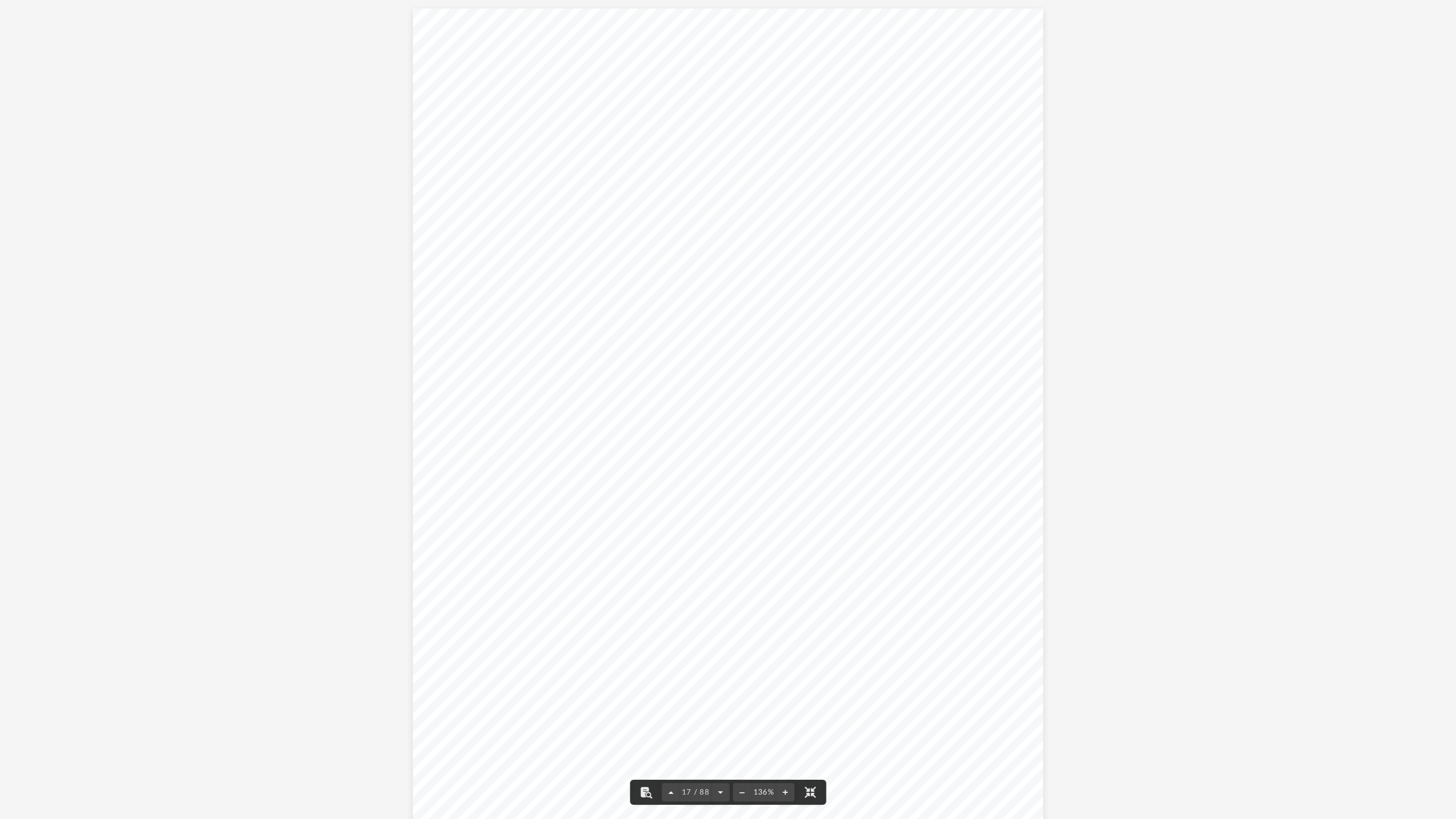
click at [674, 404] on button "File preview" at bounding box center [671, 793] width 18 height 25
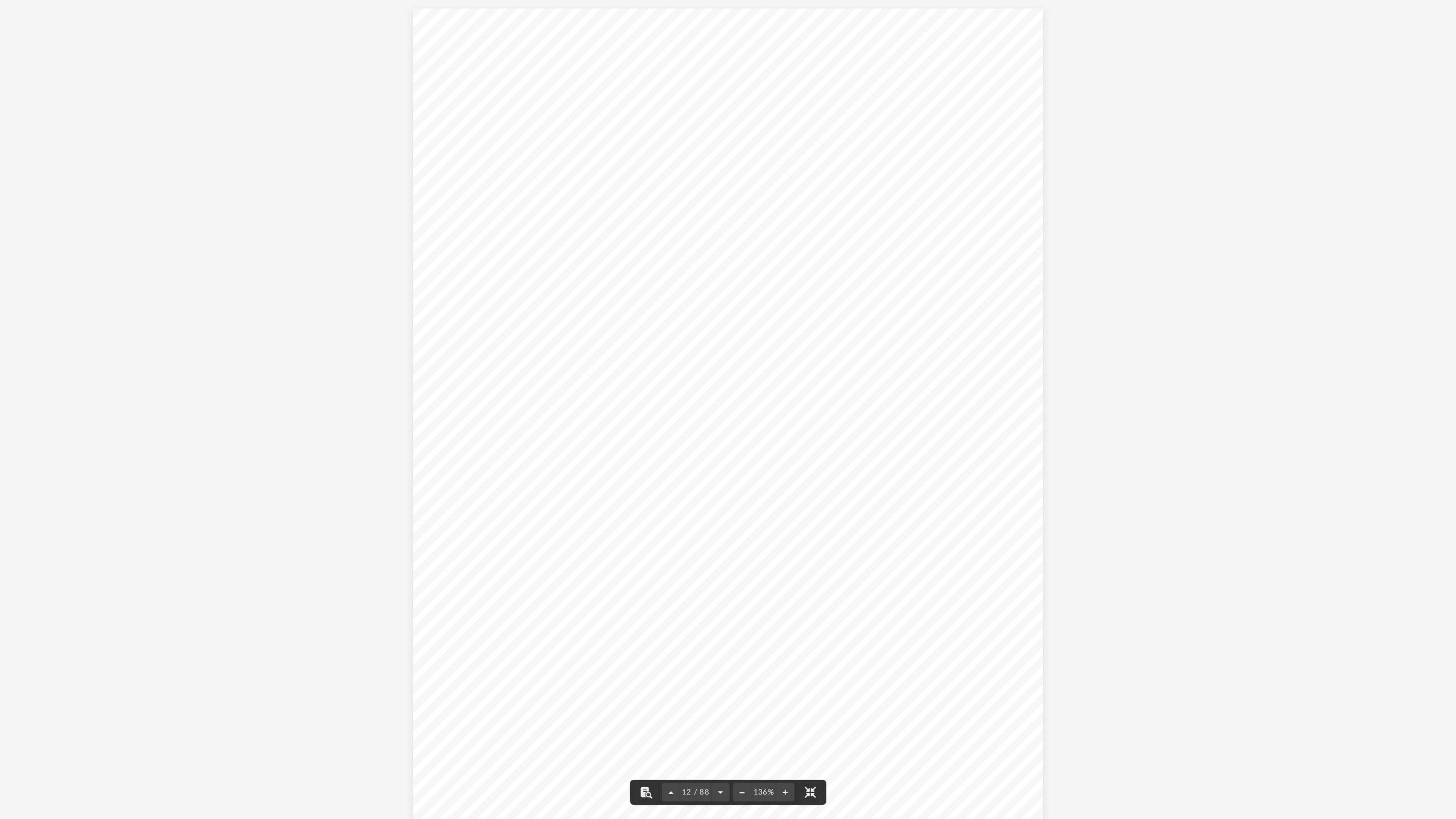
click at [674, 404] on button "File preview" at bounding box center [671, 793] width 18 height 25
click at [674, 404] on button "File preview" at bounding box center [674, 793] width 18 height 25
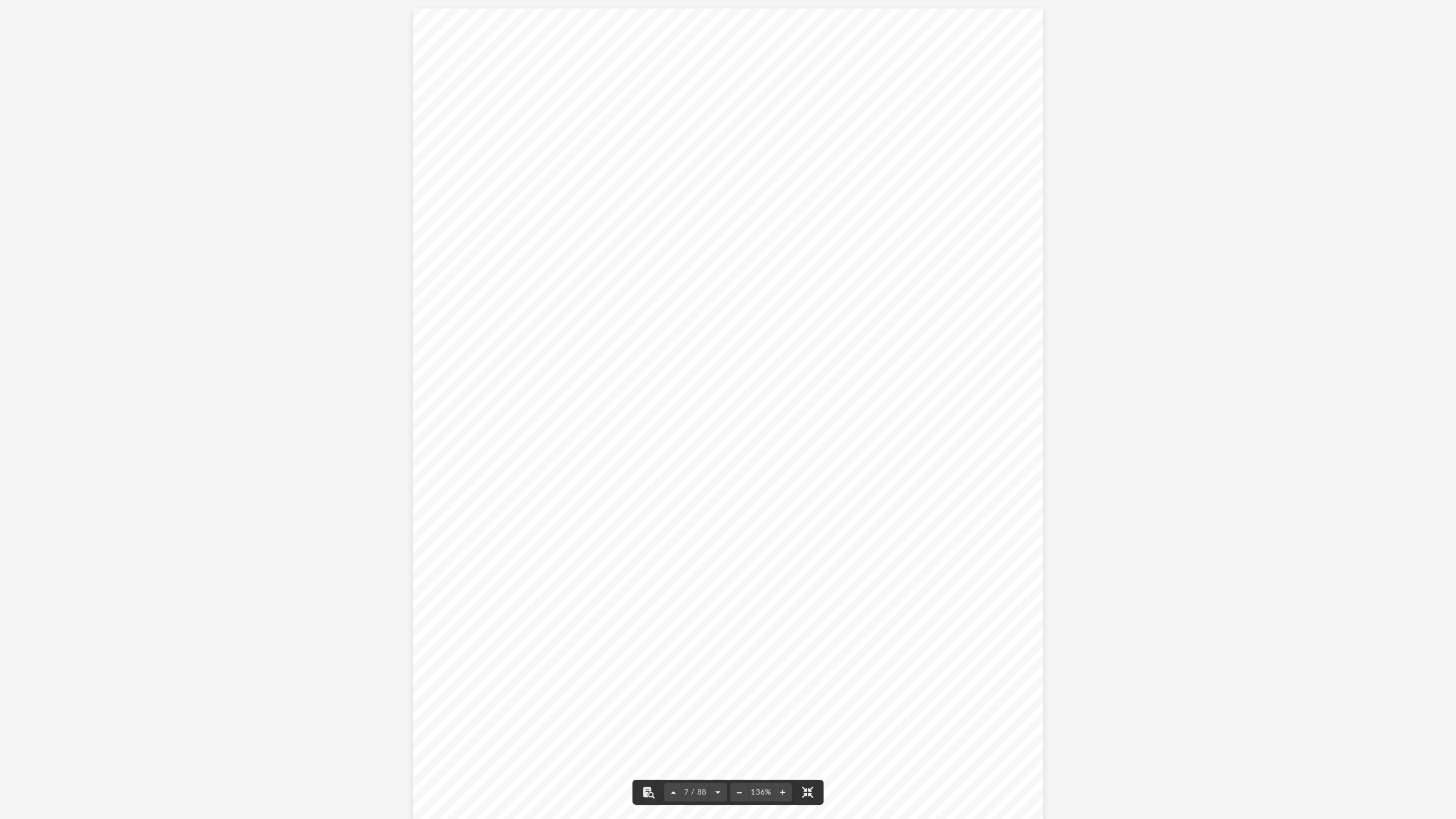
click at [674, 404] on button "File preview" at bounding box center [674, 793] width 18 height 25
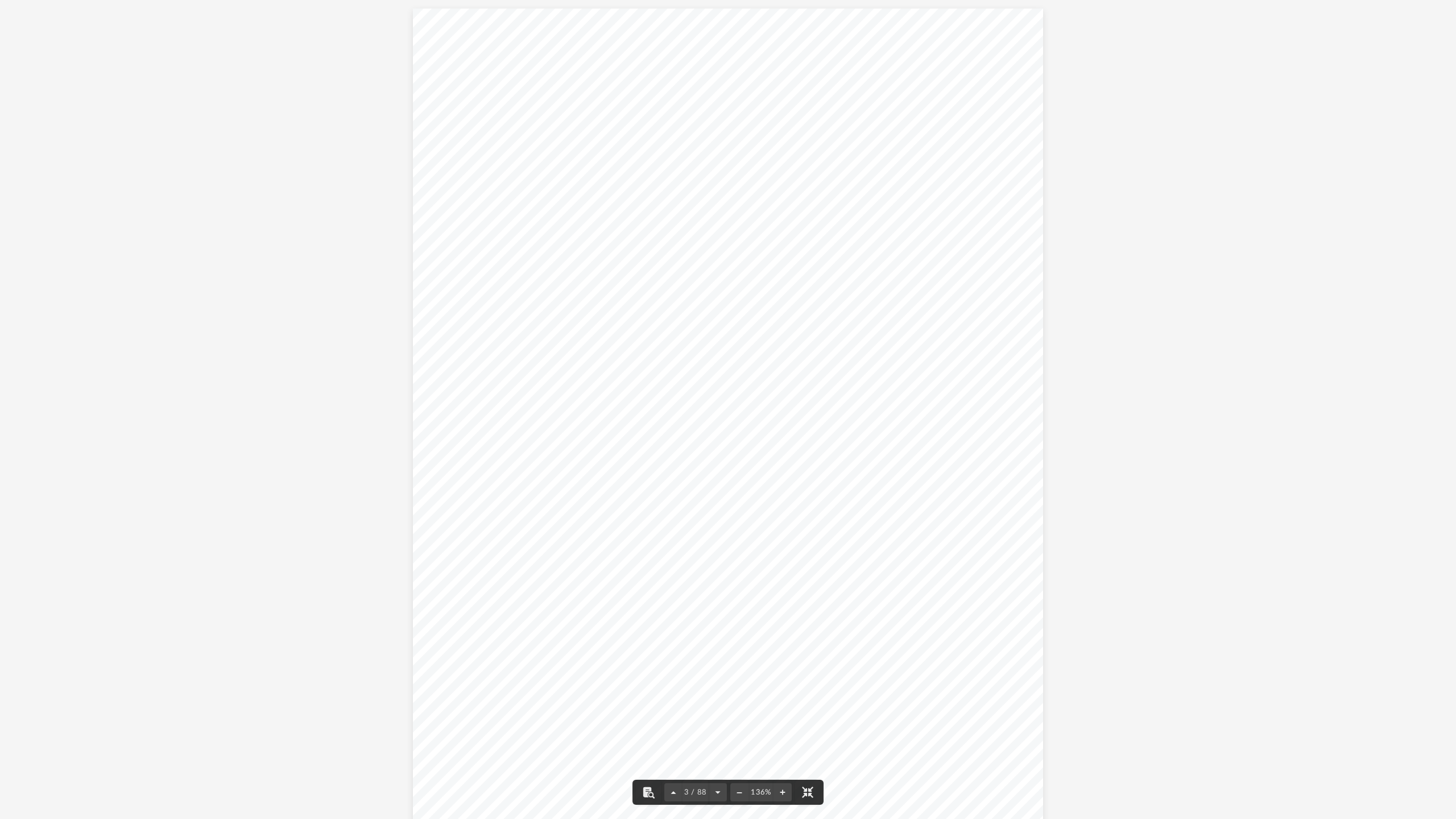
click at [674, 404] on button "File preview" at bounding box center [674, 793] width 18 height 25
click at [716, 404] on button "File preview" at bounding box center [717, 793] width 18 height 25
click at [718, 404] on button "File preview" at bounding box center [720, 793] width 18 height 25
click at [719, 404] on button "File preview" at bounding box center [720, 793] width 18 height 25
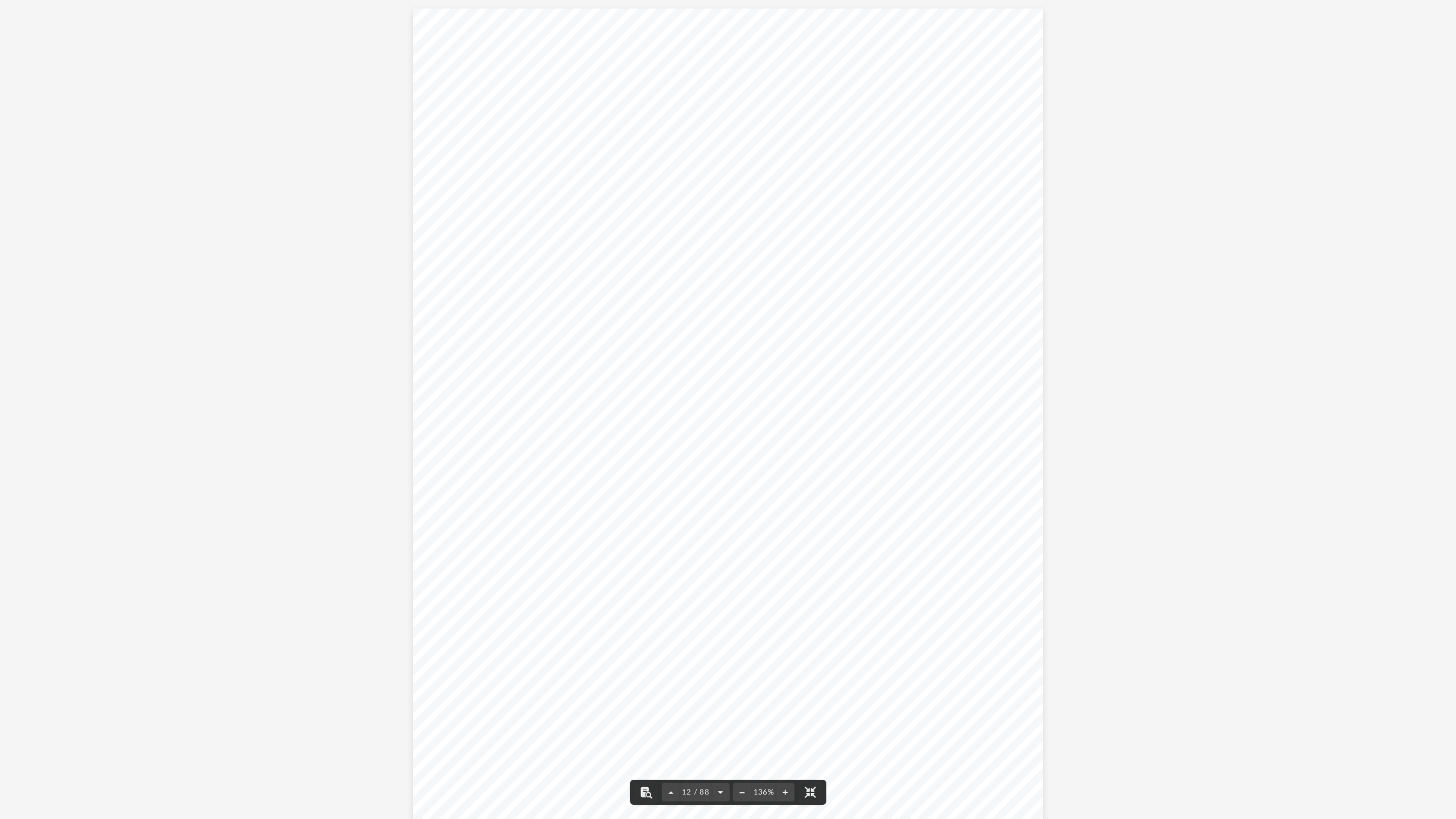
click at [719, 404] on button "File preview" at bounding box center [720, 793] width 18 height 25
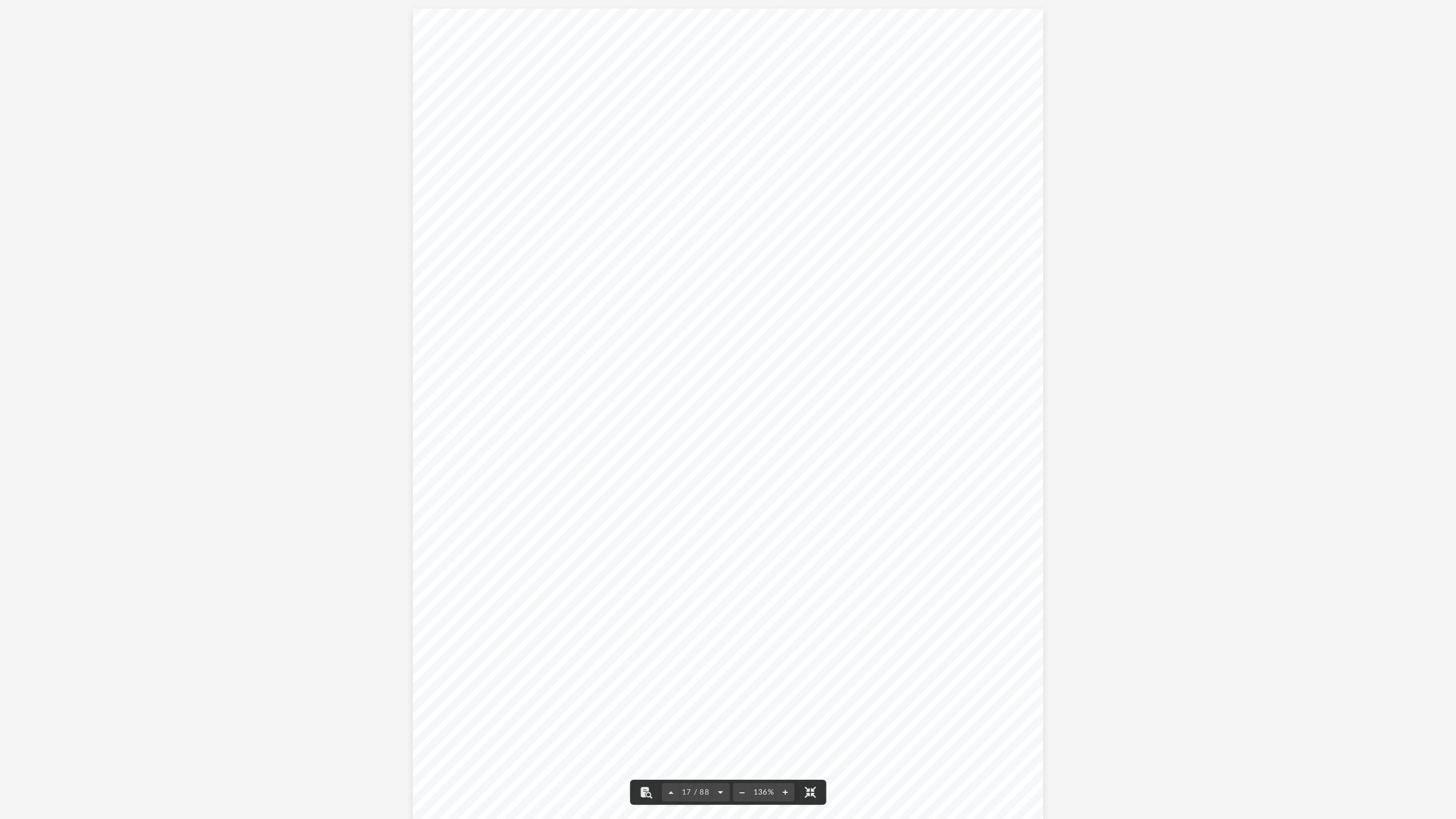
click at [719, 404] on button "File preview" at bounding box center [720, 793] width 18 height 25
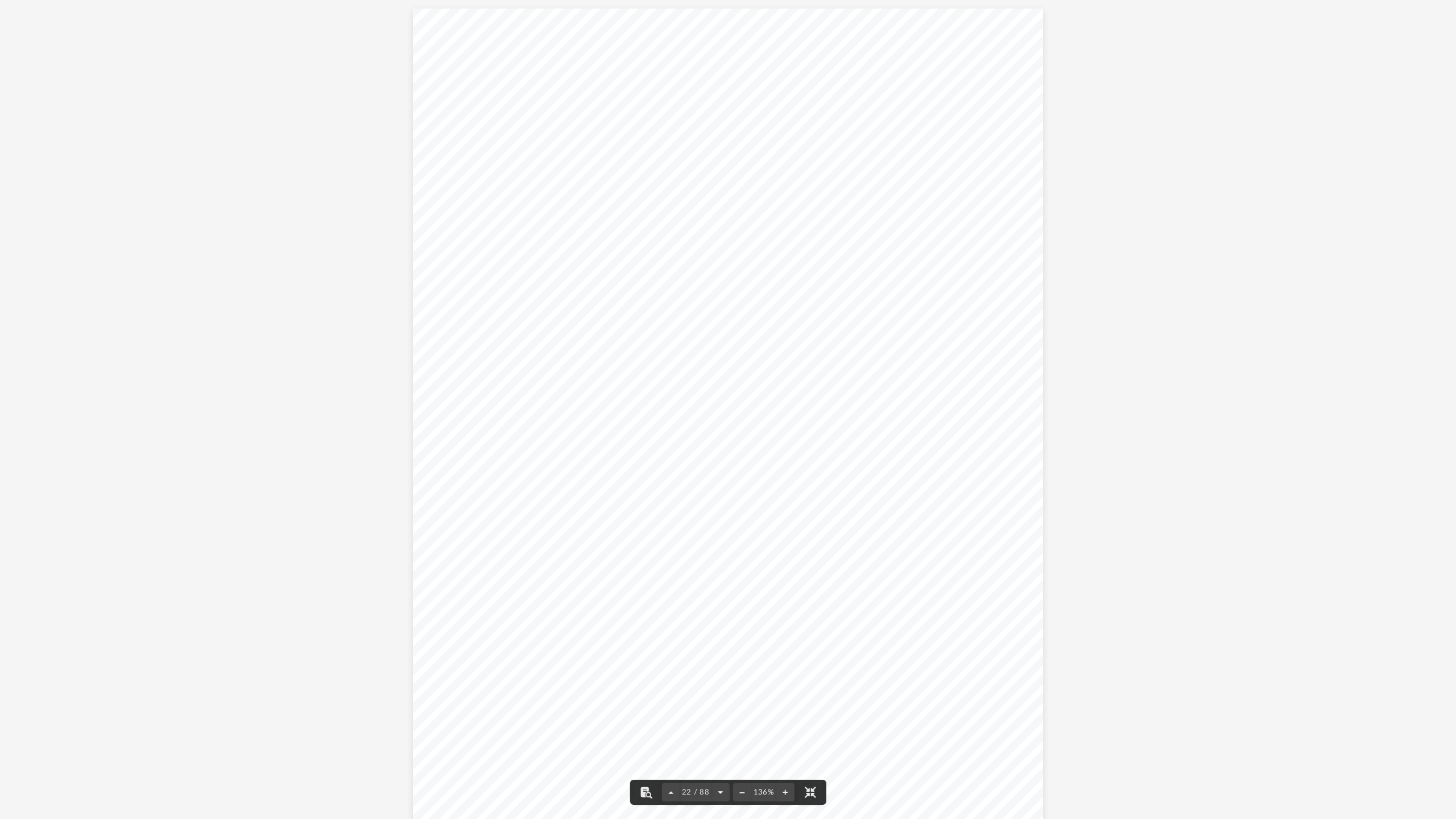
click at [719, 404] on button "File preview" at bounding box center [720, 793] width 18 height 25
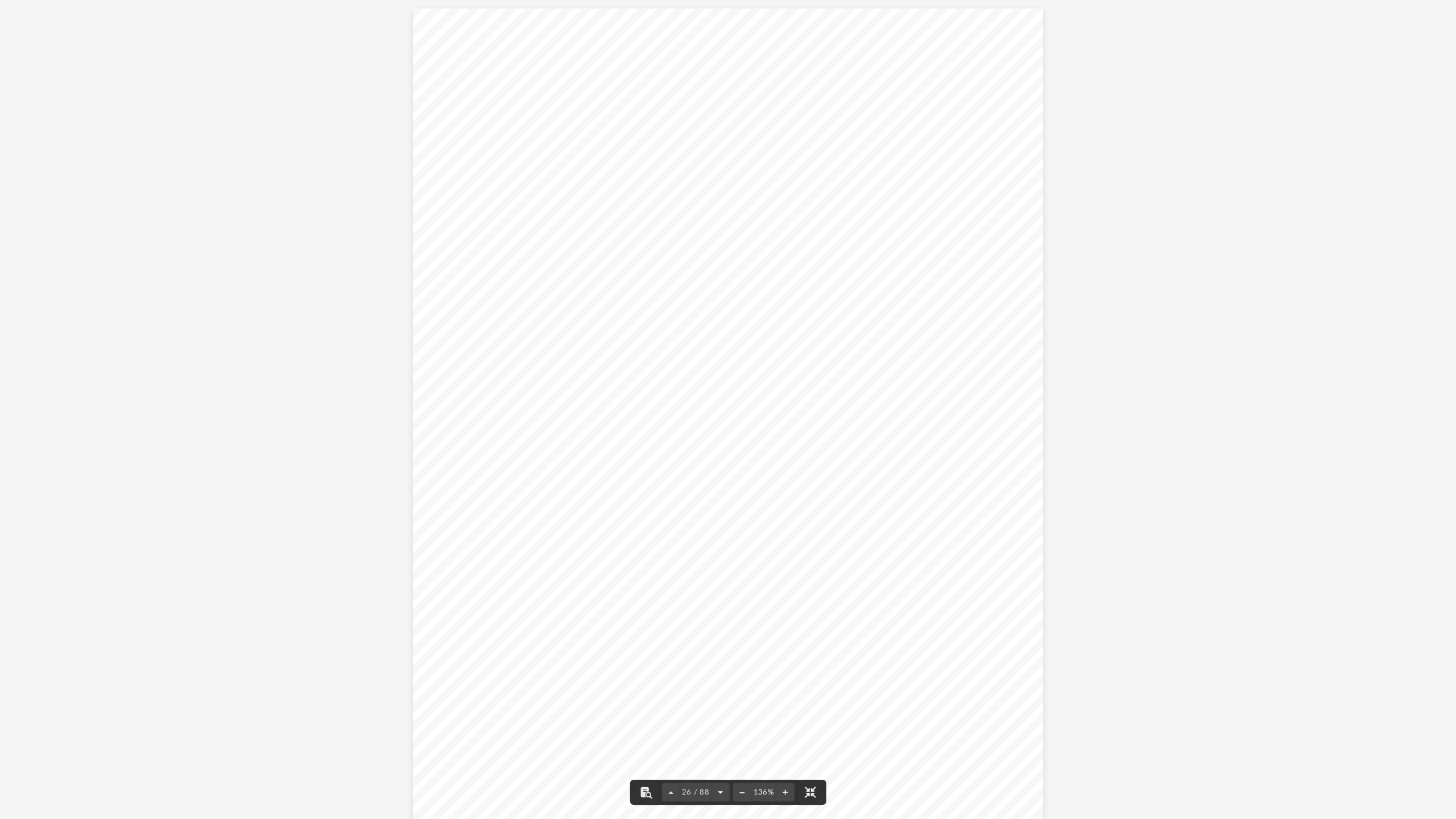
click at [719, 404] on button "File preview" at bounding box center [720, 793] width 18 height 25
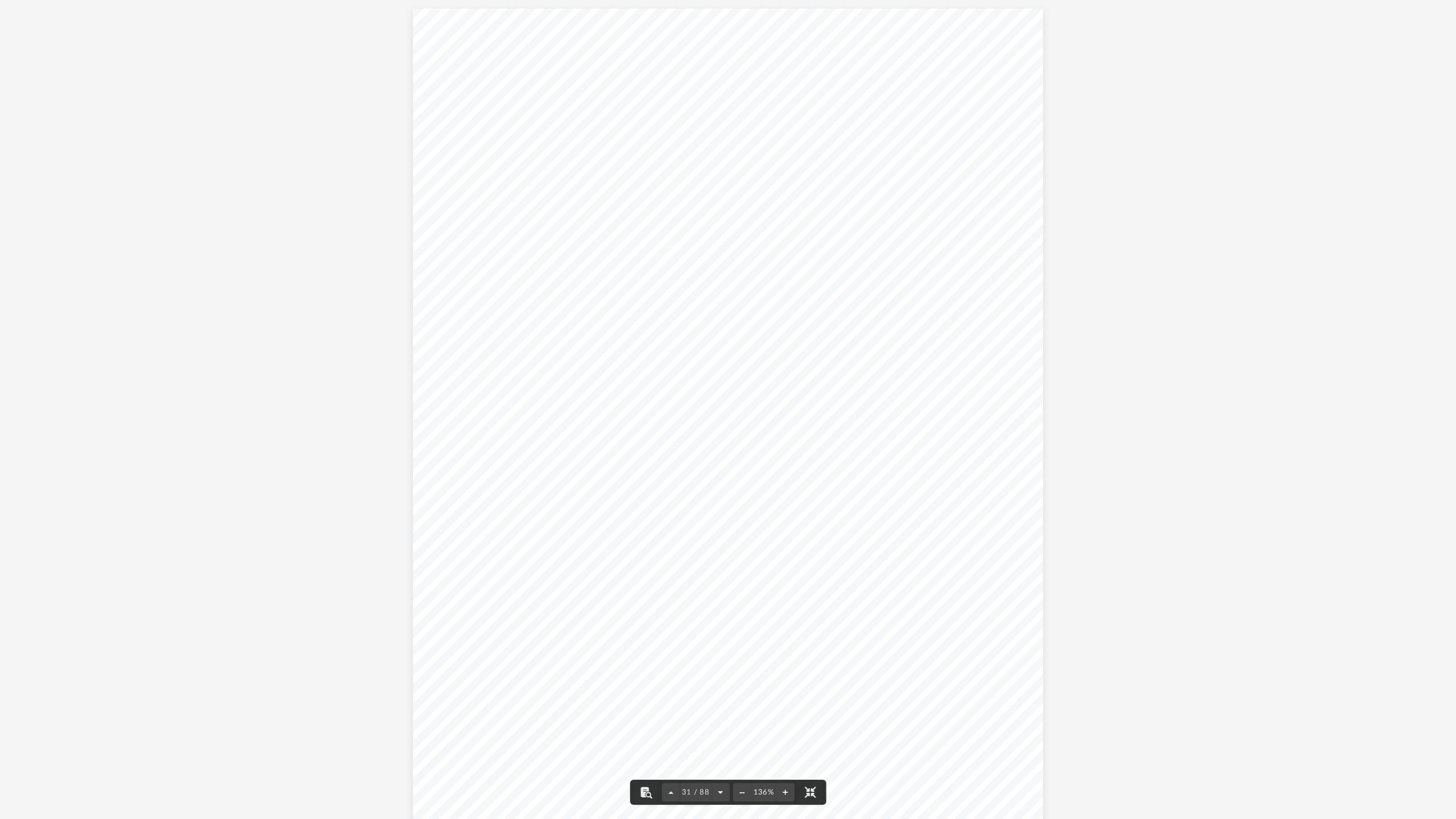
click at [719, 404] on button "File preview" at bounding box center [720, 793] width 18 height 25
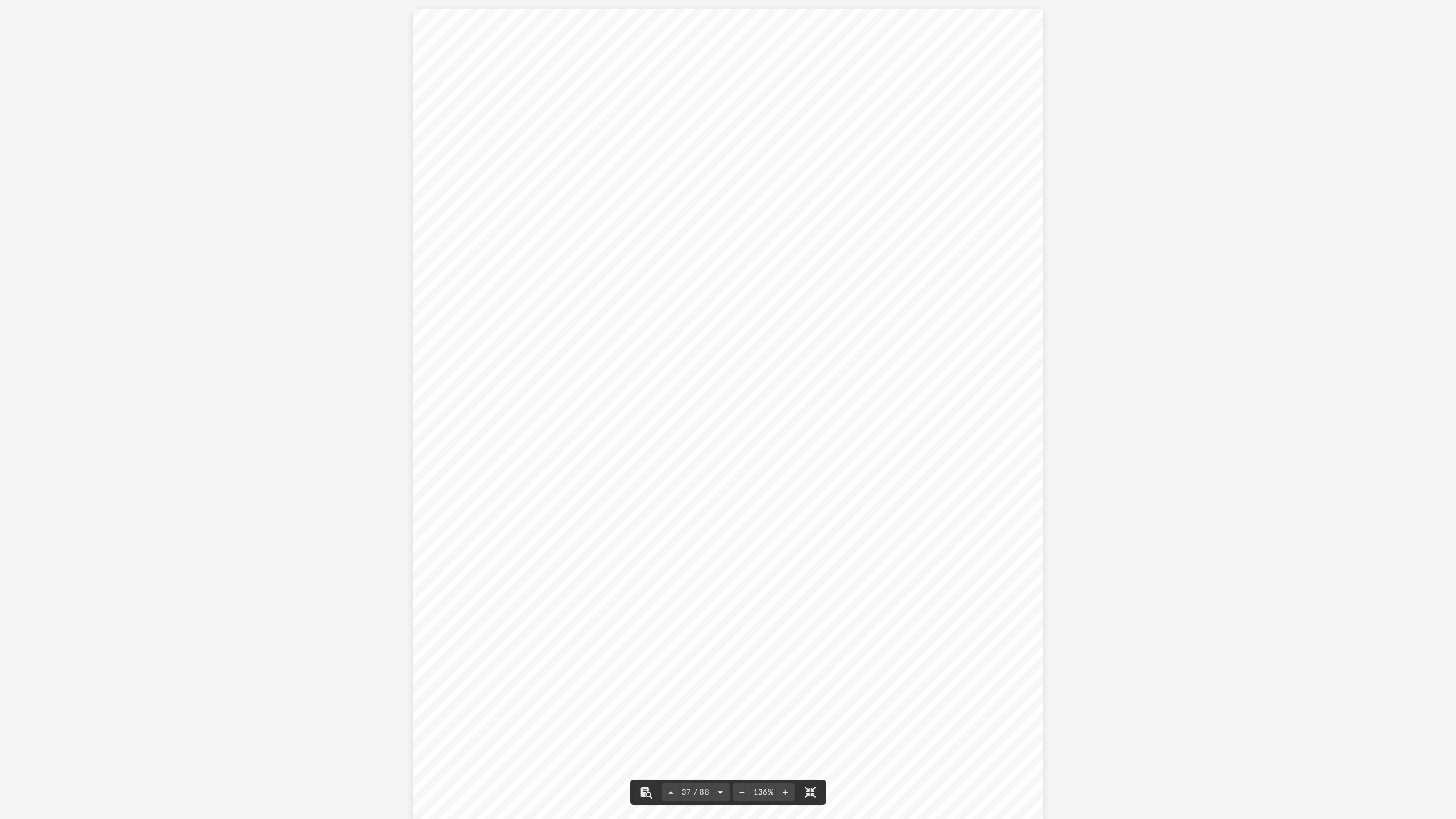
click at [719, 404] on button "File preview" at bounding box center [720, 793] width 18 height 25
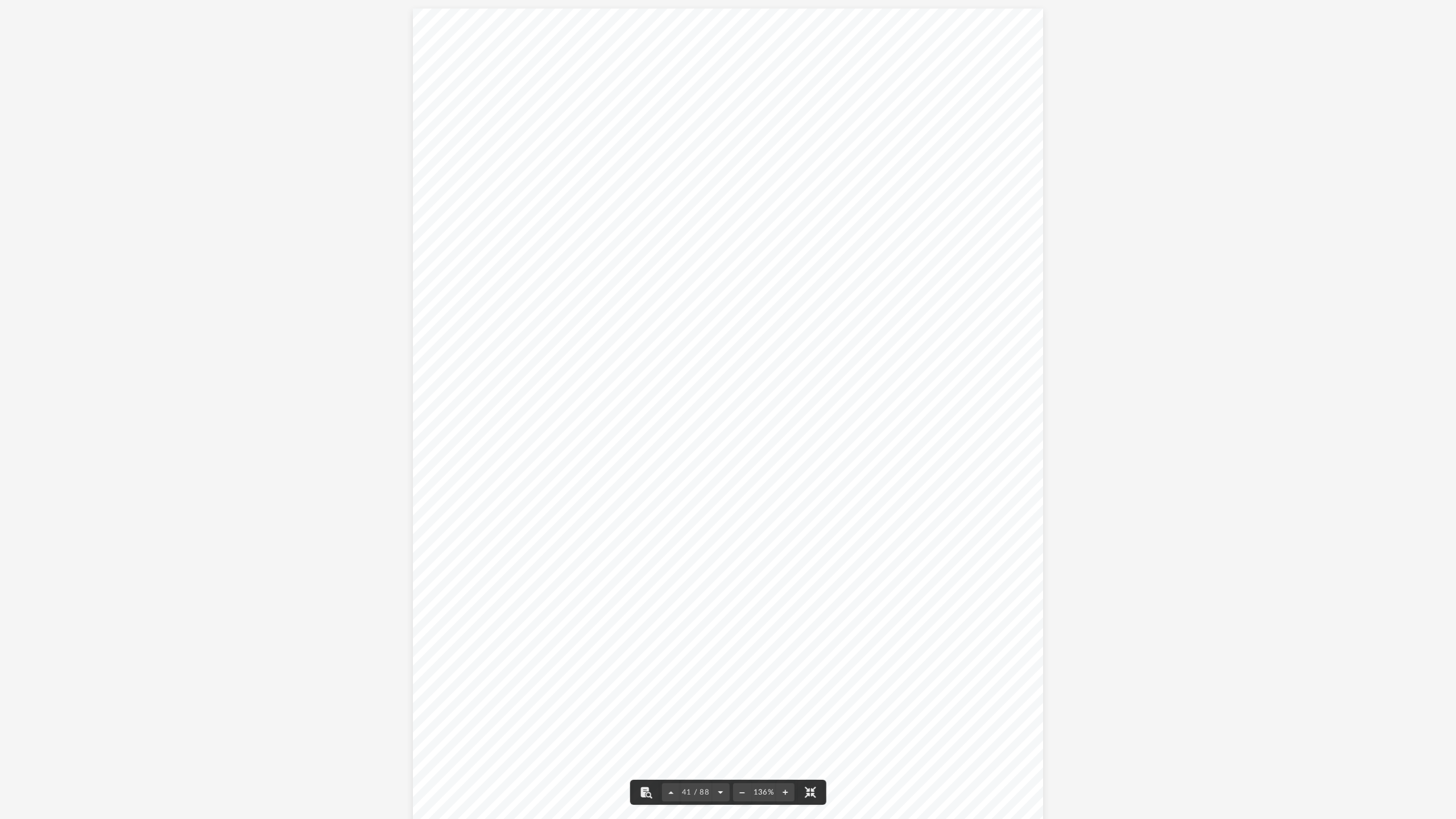
click at [719, 404] on button "File preview" at bounding box center [720, 793] width 18 height 25
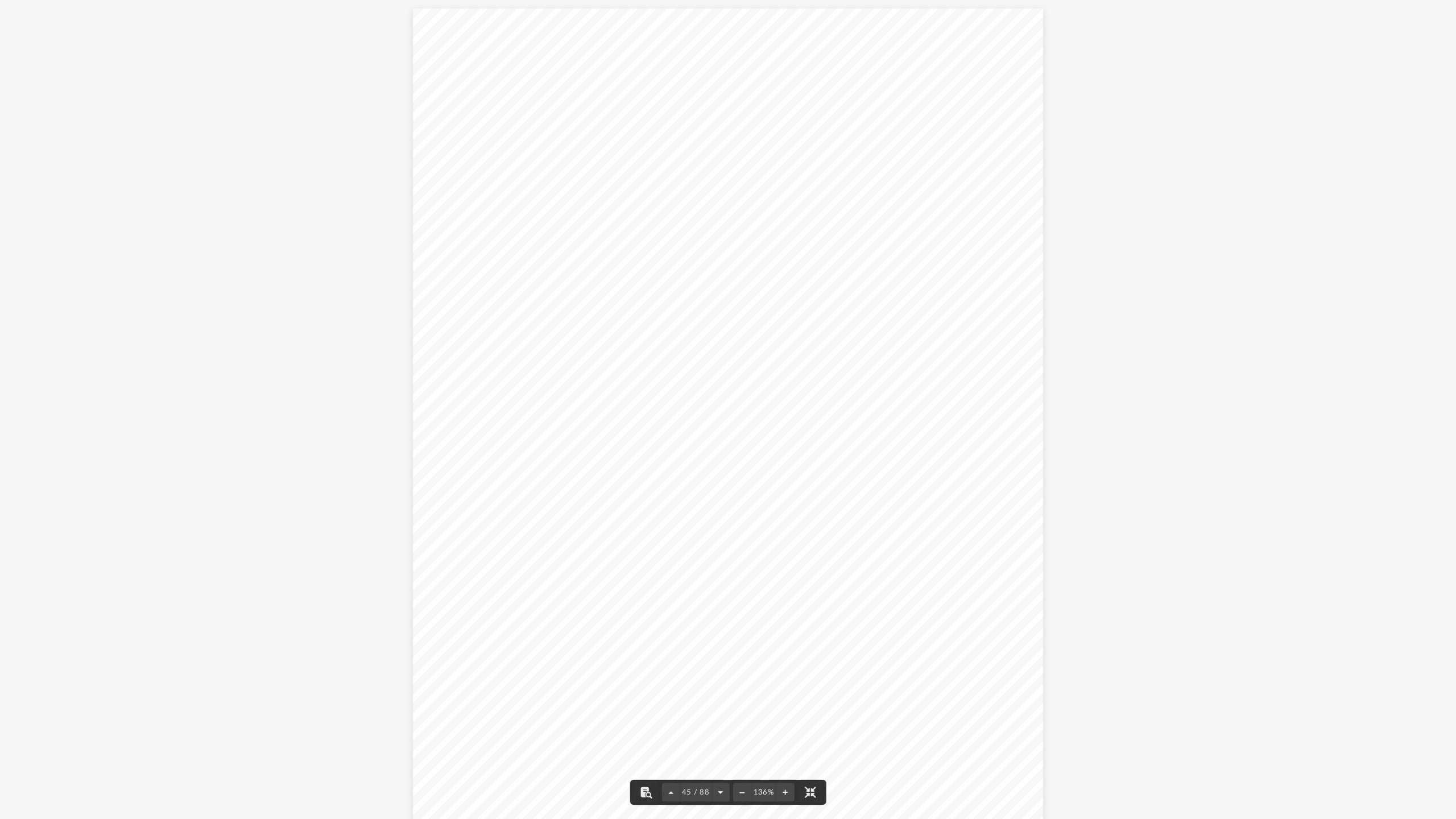
click at [719, 404] on button "File preview" at bounding box center [720, 793] width 18 height 25
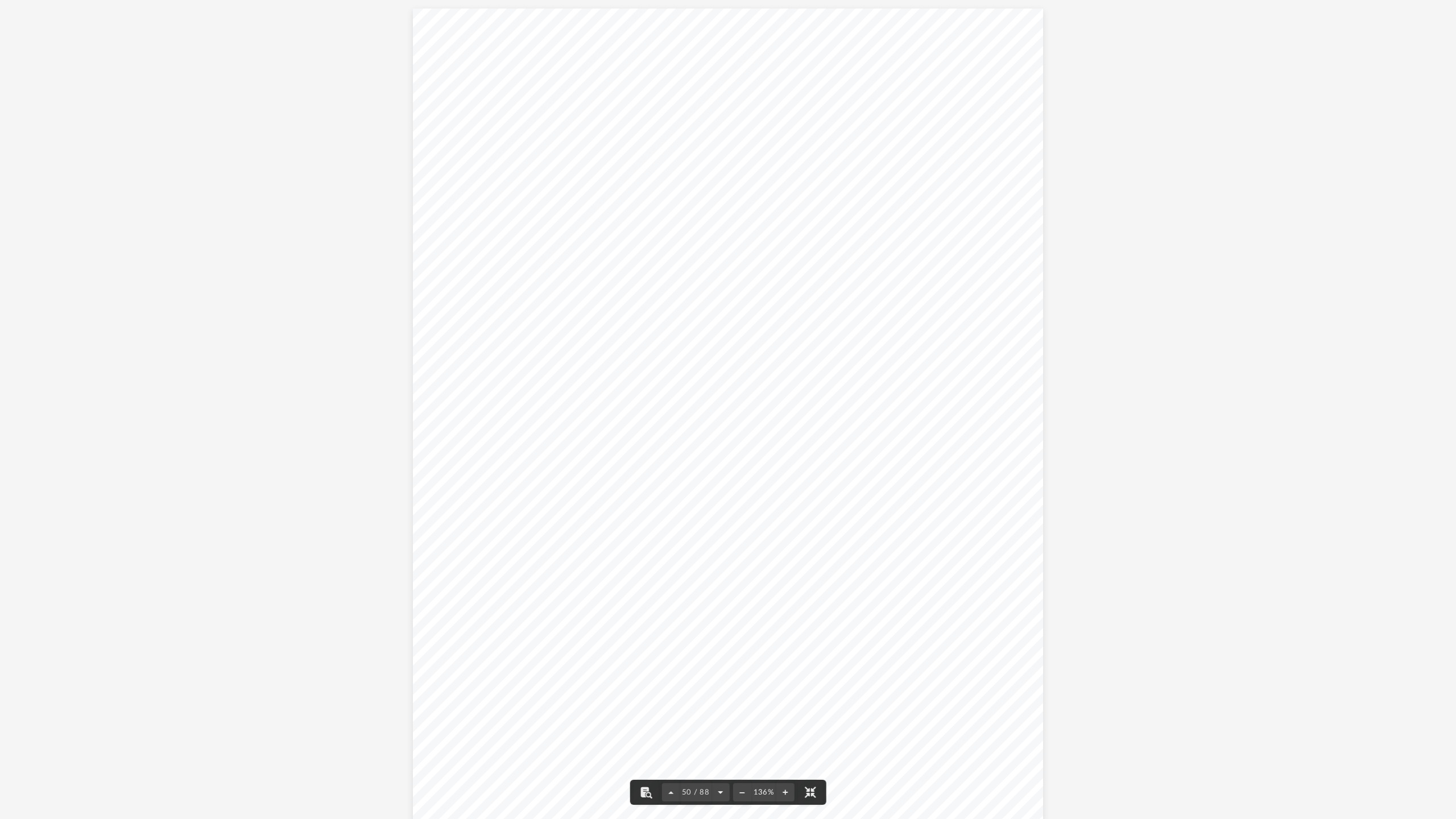
click at [719, 404] on button "File preview" at bounding box center [720, 793] width 18 height 25
drag, startPoint x: 415, startPoint y: 8, endPoint x: 472, endPoint y: 19, distance: 58.1
click at [483, 18] on div "Lease Agreement Page 1 of 6 Lease Agreement Between [PERSON_NAME] Business Advi…" at bounding box center [728, 414] width 631 height 816
drag, startPoint x: 415, startPoint y: 9, endPoint x: 426, endPoint y: 20, distance: 15.6
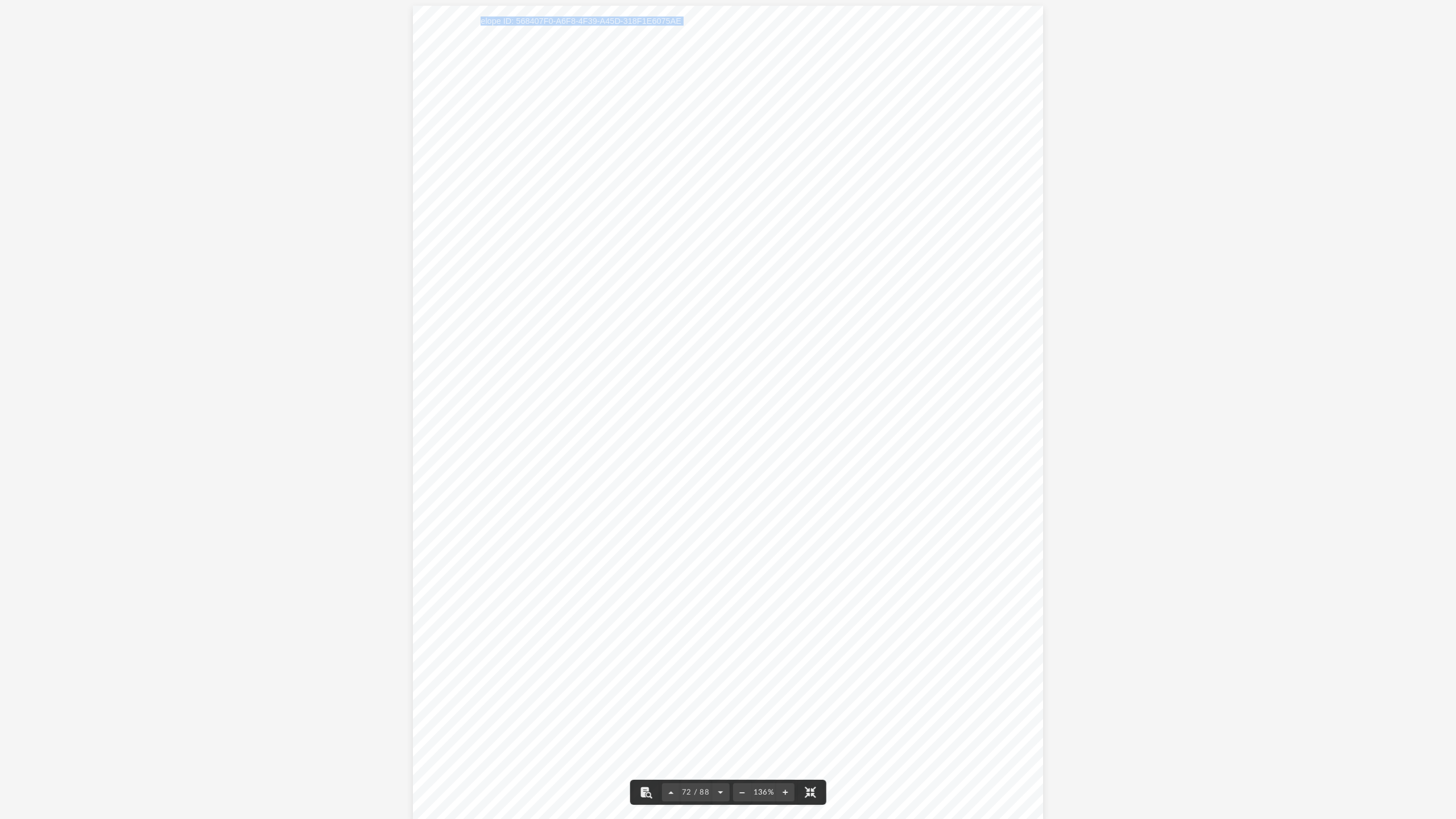
click at [426, 20] on div "Lease Agreement Page 1 of 6 Lease Agreement Between [PERSON_NAME] Business Advi…" at bounding box center [728, 414] width 631 height 816
drag, startPoint x: 432, startPoint y: 23, endPoint x: 847, endPoint y: 130, distance: 428.6
click at [807, 130] on div "Lease Agreement Page 1 of 6 Lease Agreement Between [PERSON_NAME] Business Advi…" at bounding box center [728, 414] width 631 height 816
drag, startPoint x: 461, startPoint y: 64, endPoint x: 434, endPoint y: 44, distance: 33.6
click at [460, 64] on div "Lease Agreement Page 1 of 6 Lease Agreement Between [PERSON_NAME] Business Advi…" at bounding box center [728, 414] width 631 height 816
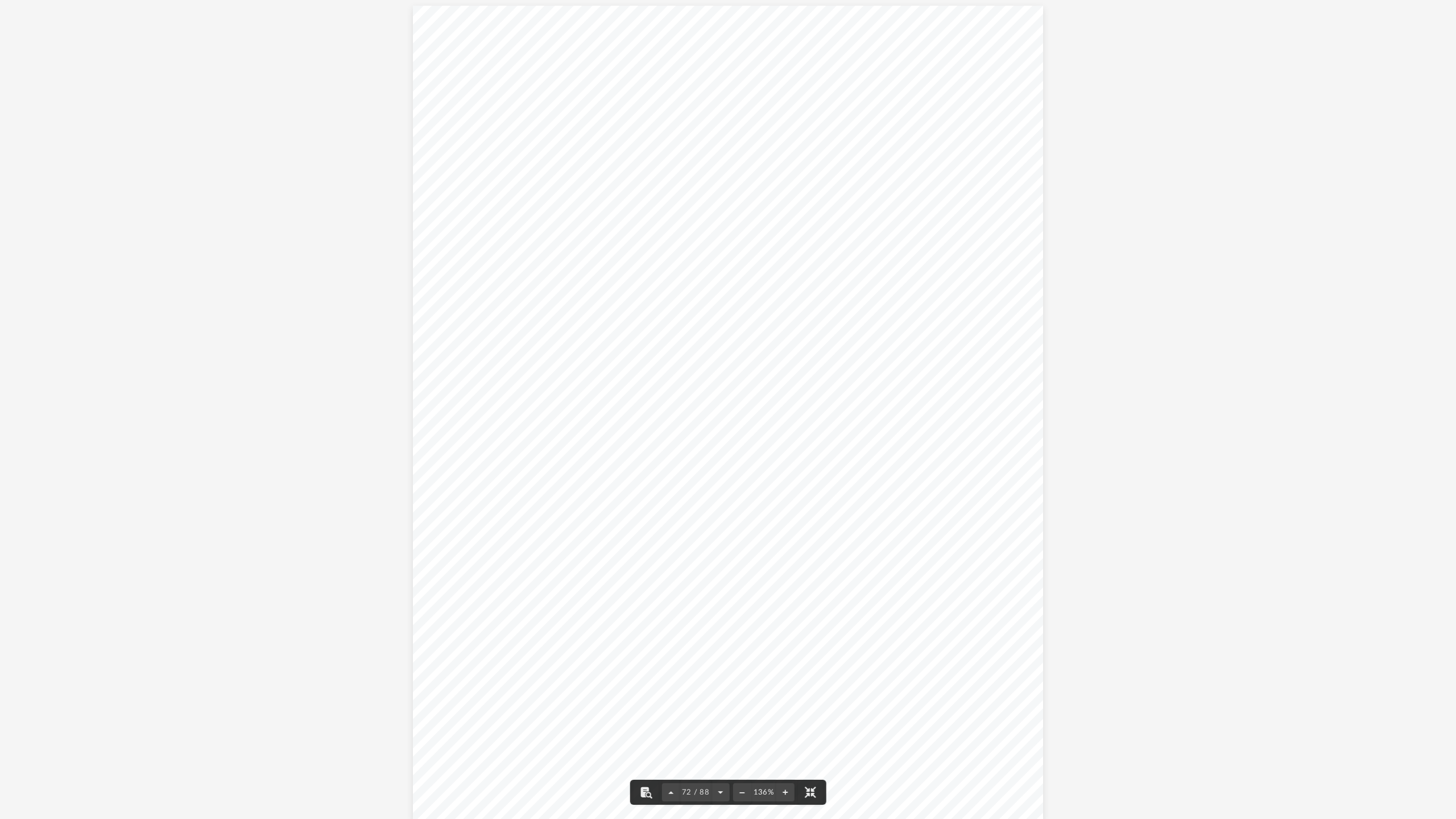
drag, startPoint x: 434, startPoint y: 20, endPoint x: 563, endPoint y: 24, distance: 129.1
click at [563, 24] on span "Docusign Envelope ID: 568407F0-A6F8-4F39-A45D-318F1E6075AE" at bounding box center [556, 21] width 252 height 9
drag, startPoint x: 600, startPoint y: 78, endPoint x: 770, endPoint y: 120, distance: 175.1
click at [807, 128] on div "Lease Agreement Page 1 of 6 Lease Agreement Between [PERSON_NAME] Business Advi…" at bounding box center [728, 414] width 631 height 816
click at [605, 63] on div "Lease Agreement Page 1 of 6 Lease Agreement Between [PERSON_NAME] Business Advi…" at bounding box center [728, 414] width 631 height 816
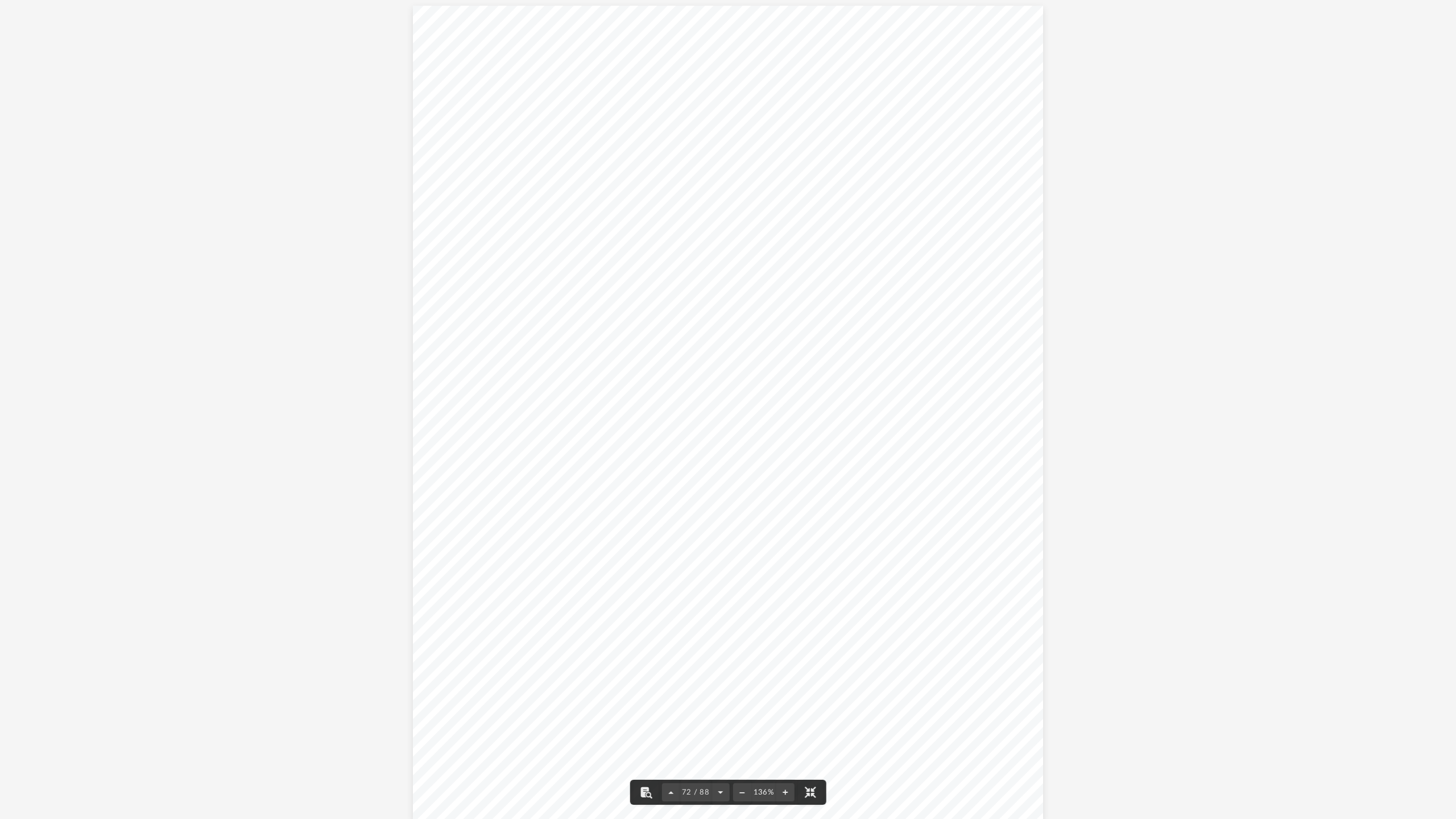
drag, startPoint x: 605, startPoint y: 63, endPoint x: 598, endPoint y: 75, distance: 13.9
click at [604, 64] on div "Lease Agreement Page 1 of 6 Lease Agreement Between [PERSON_NAME] Business Advi…" at bounding box center [728, 414] width 631 height 816
drag, startPoint x: 614, startPoint y: 100, endPoint x: 674, endPoint y: 91, distance: 60.7
click at [705, 91] on div "Lease Agreement Page 1 of 6 Lease Agreement Between [PERSON_NAME] Business Advi…" at bounding box center [728, 414] width 631 height 816
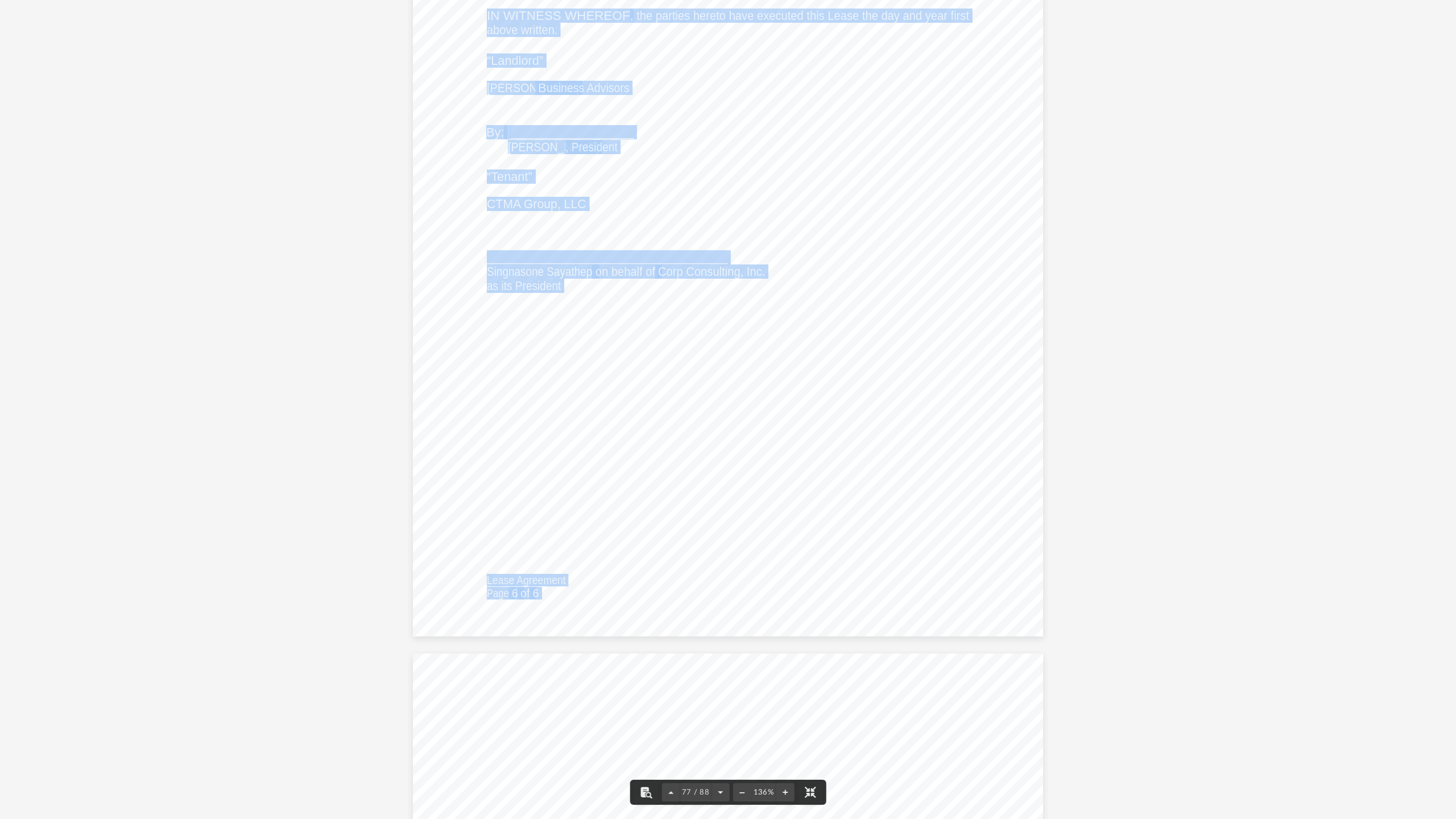
scroll to position [63534, 0]
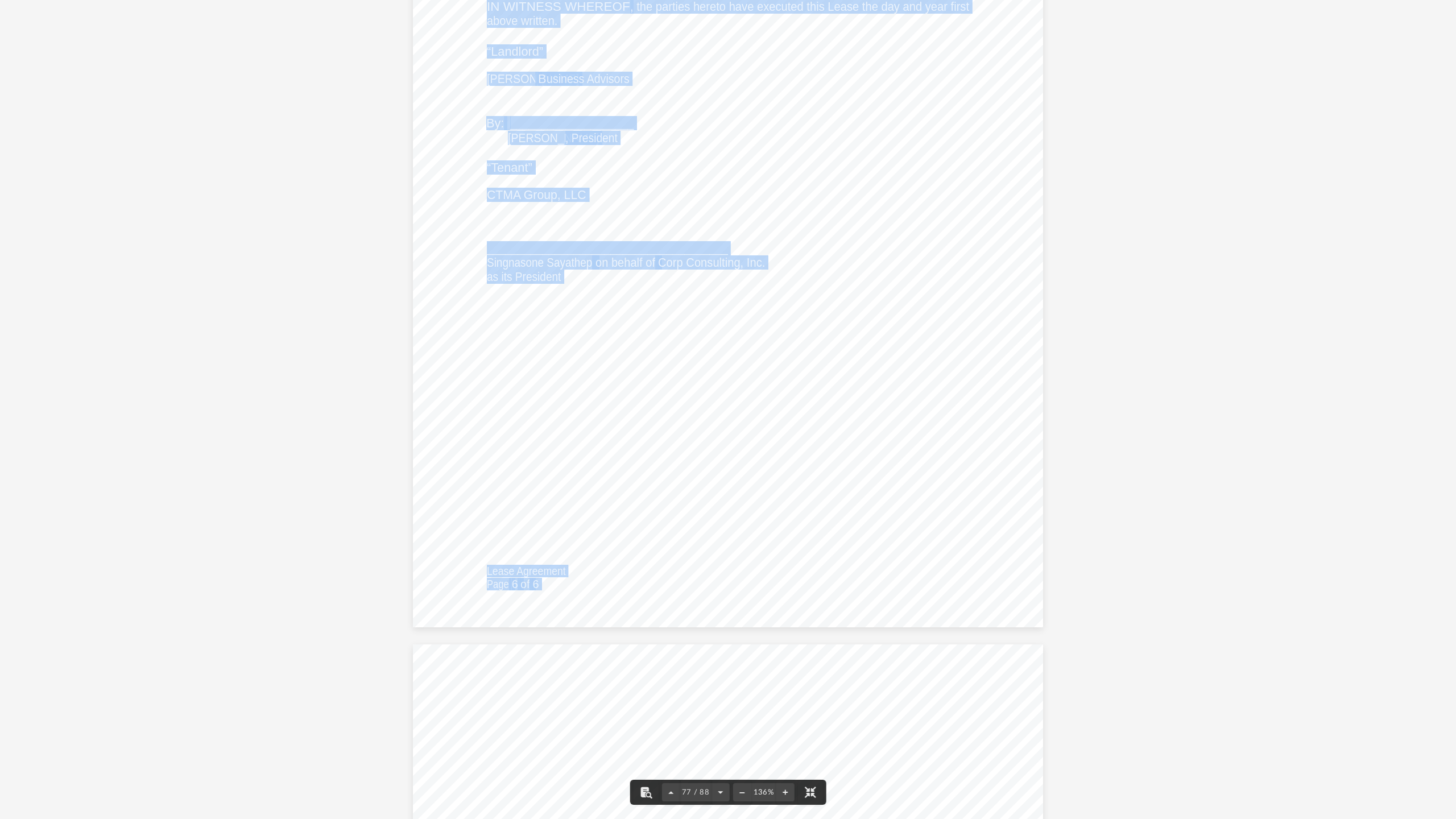
drag, startPoint x: 647, startPoint y: 102, endPoint x: 927, endPoint y: 526, distance: 508.1
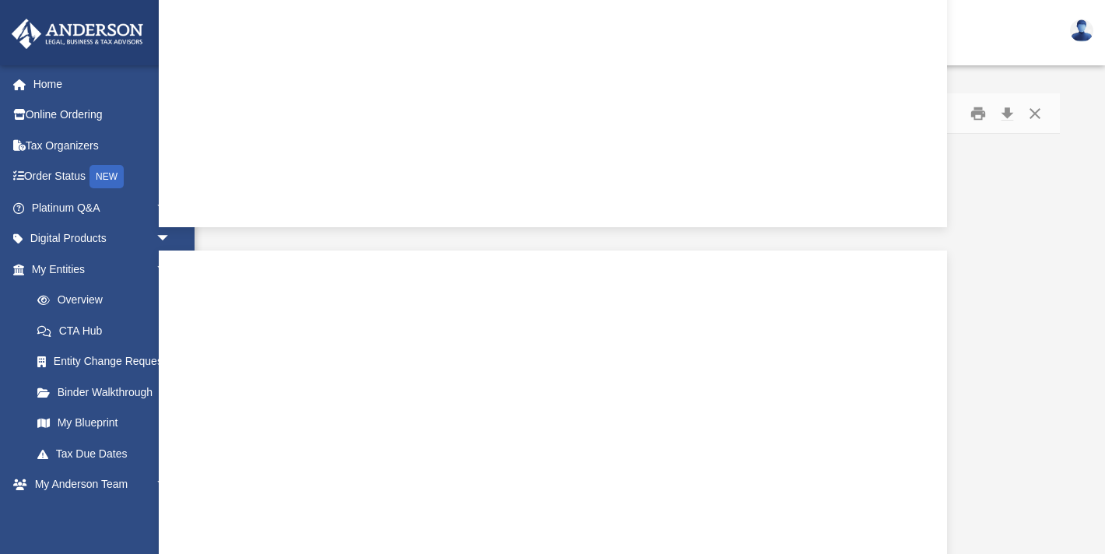
scroll to position [79279, 0]
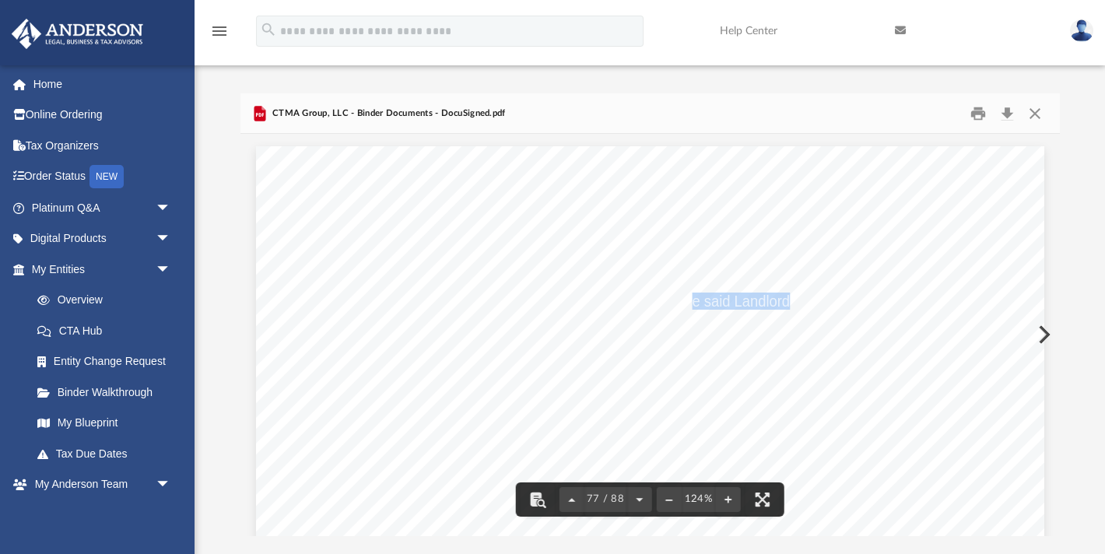
drag, startPoint x: 695, startPoint y: 296, endPoint x: 790, endPoint y: 307, distance: 95.4
click at [791, 307] on span "administrators, successors and/or assigns of the said Landlord and [PERSON_NAME…" at bounding box center [709, 302] width 631 height 16
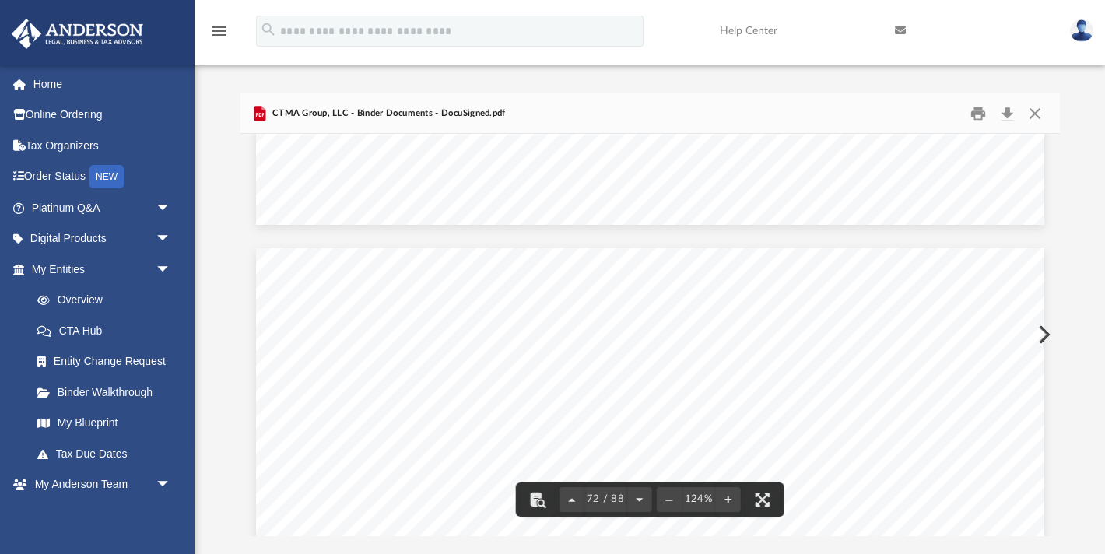
scroll to position [73988, 0]
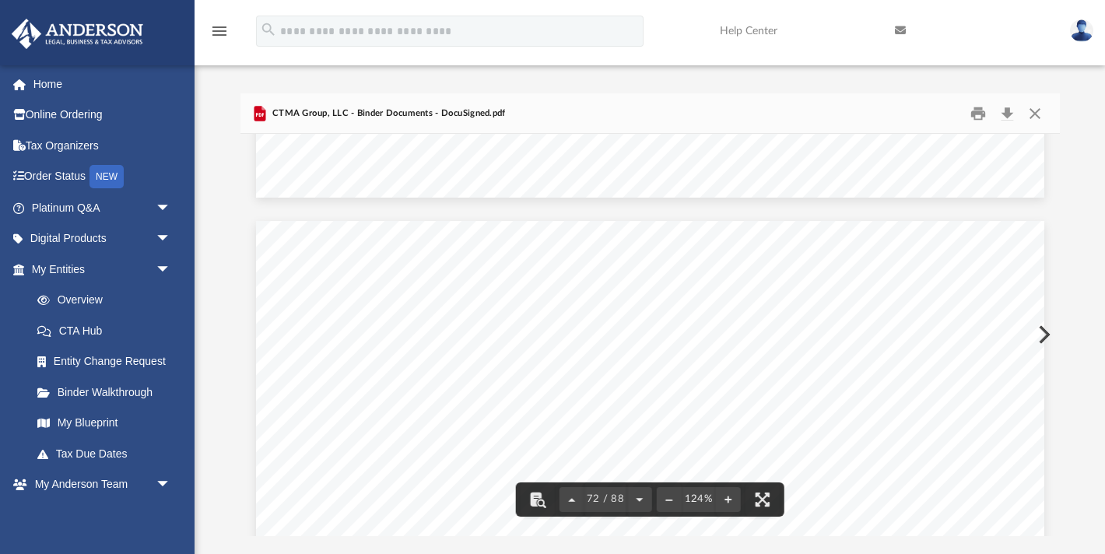
drag, startPoint x: 545, startPoint y: 337, endPoint x: 682, endPoint y: 342, distance: 137.0
drag, startPoint x: 545, startPoint y: 337, endPoint x: 578, endPoint y: 340, distance: 32.8
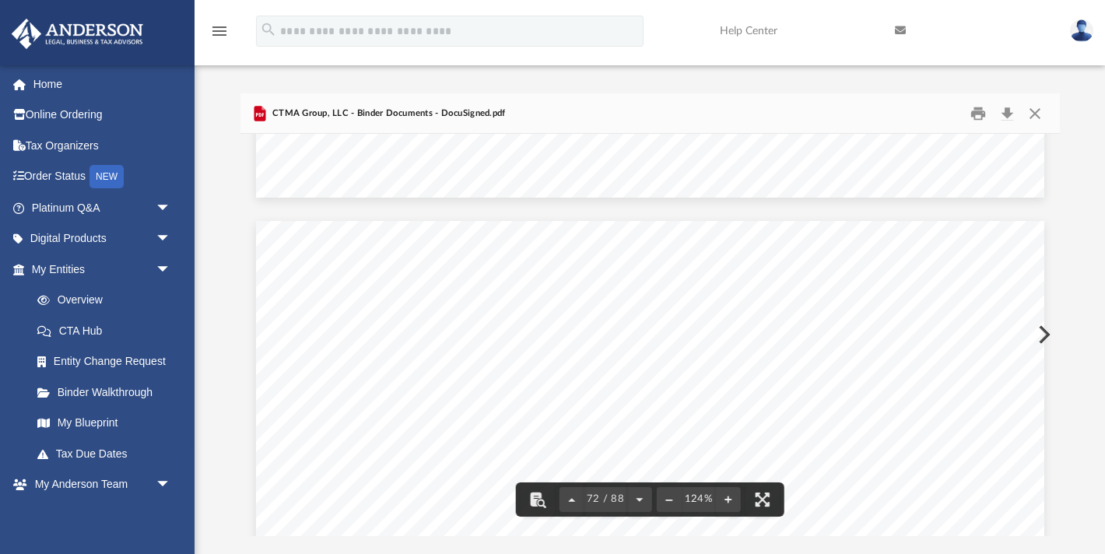
scroll to position [73990, 0]
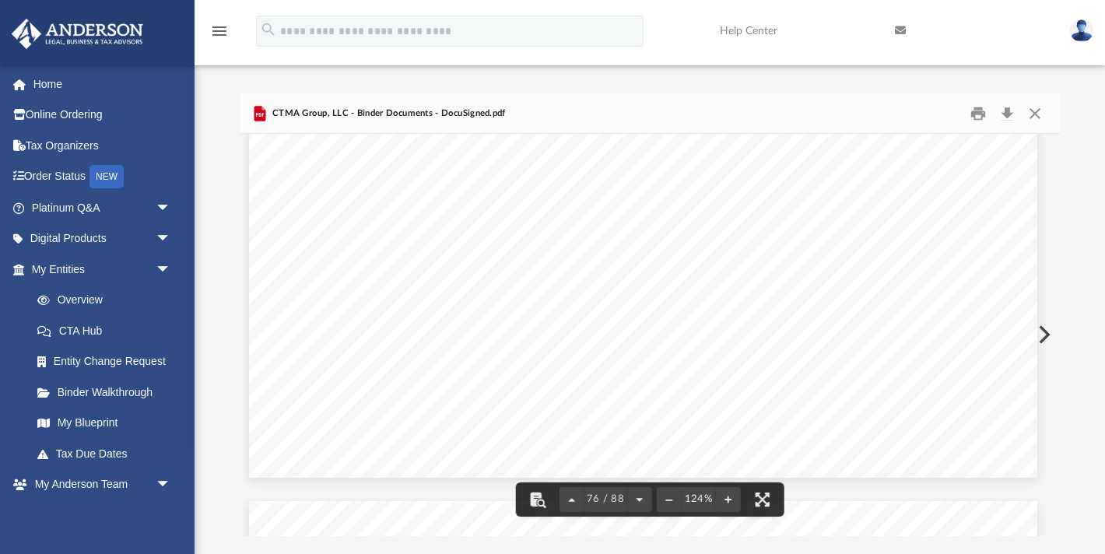
drag, startPoint x: 549, startPoint y: 335, endPoint x: 929, endPoint y: 238, distance: 391.9
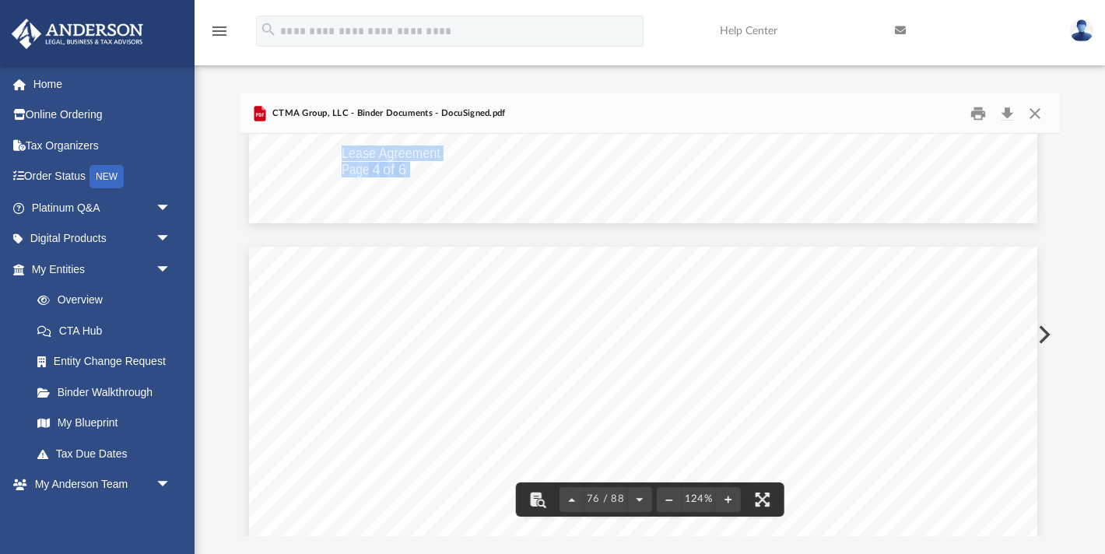
scroll to position [78166, 7]
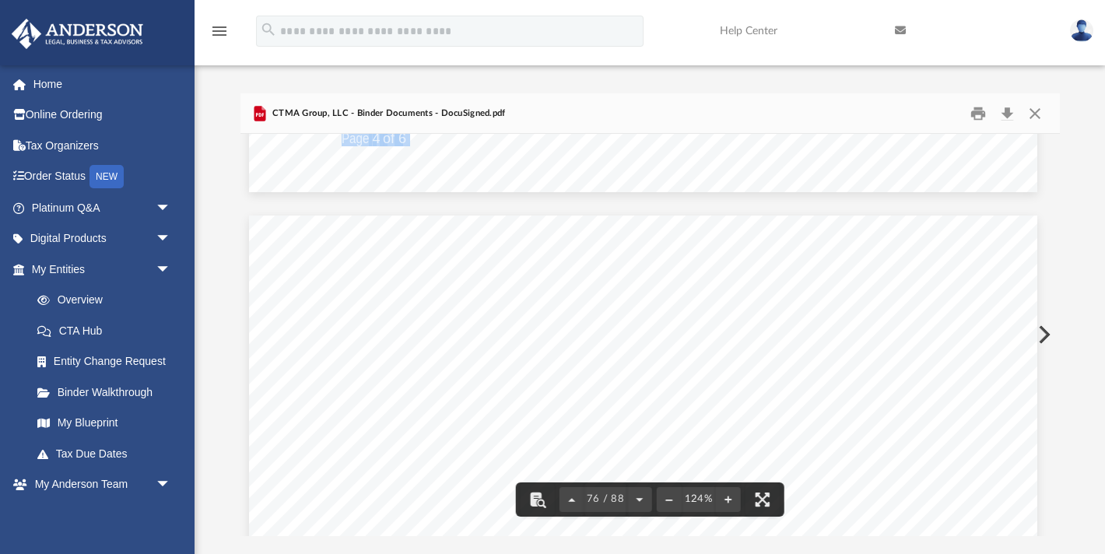
drag, startPoint x: 387, startPoint y: 335, endPoint x: 443, endPoint y: 330, distance: 56.3
click at [446, 331] on span "regulations or control, fire or other casualty, inability to obtain any materia…" at bounding box center [665, 336] width 556 height 16
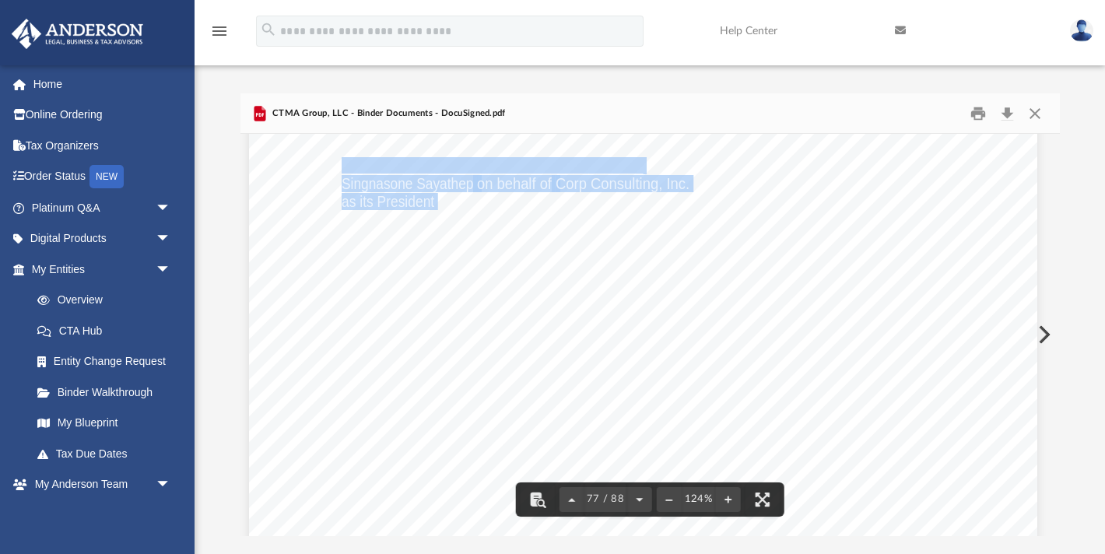
scroll to position [79848, 7]
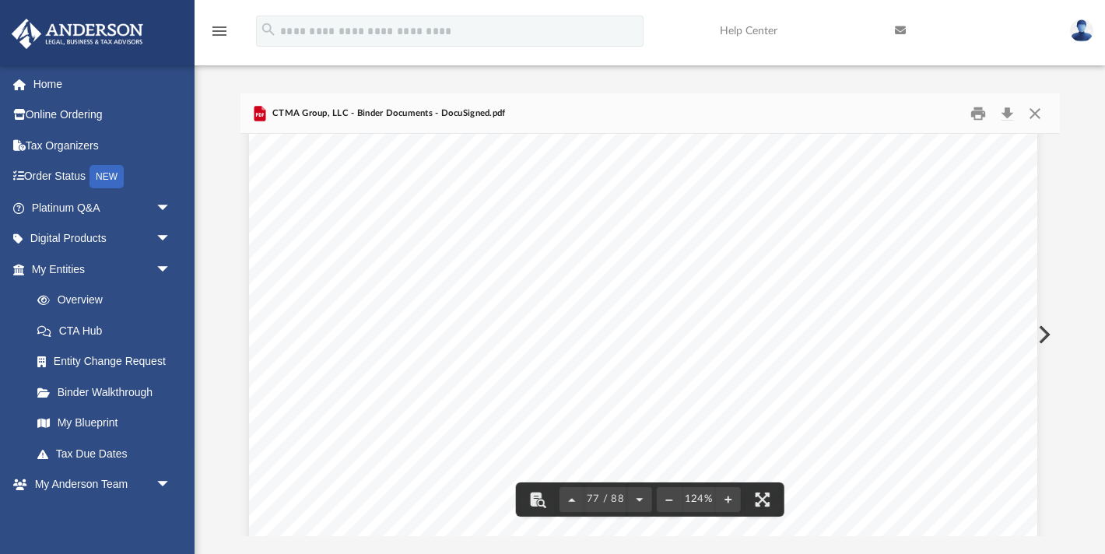
drag, startPoint x: 542, startPoint y: 244, endPoint x: 916, endPoint y: 451, distance: 427.6
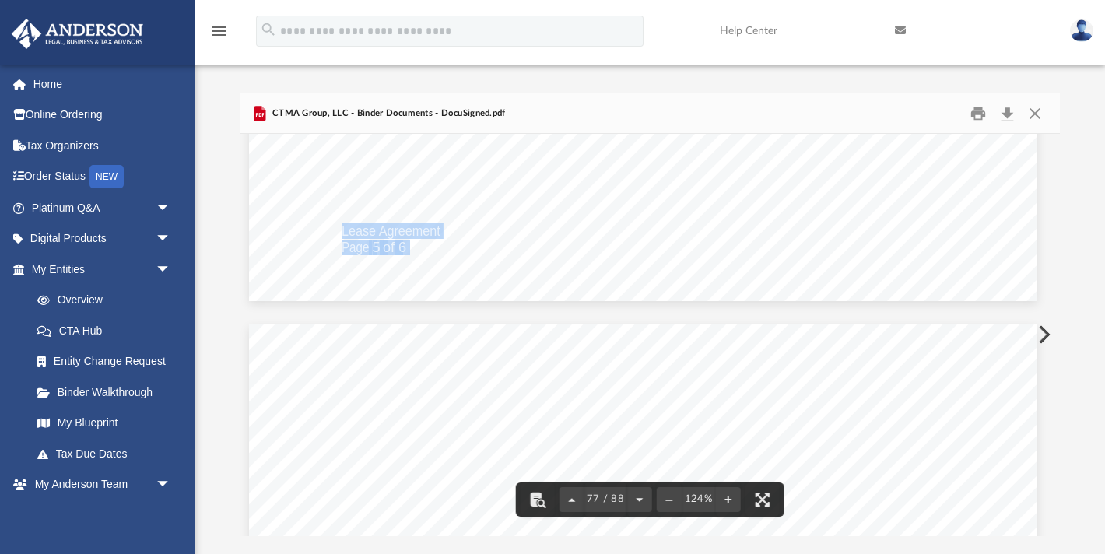
scroll to position [79108, 7]
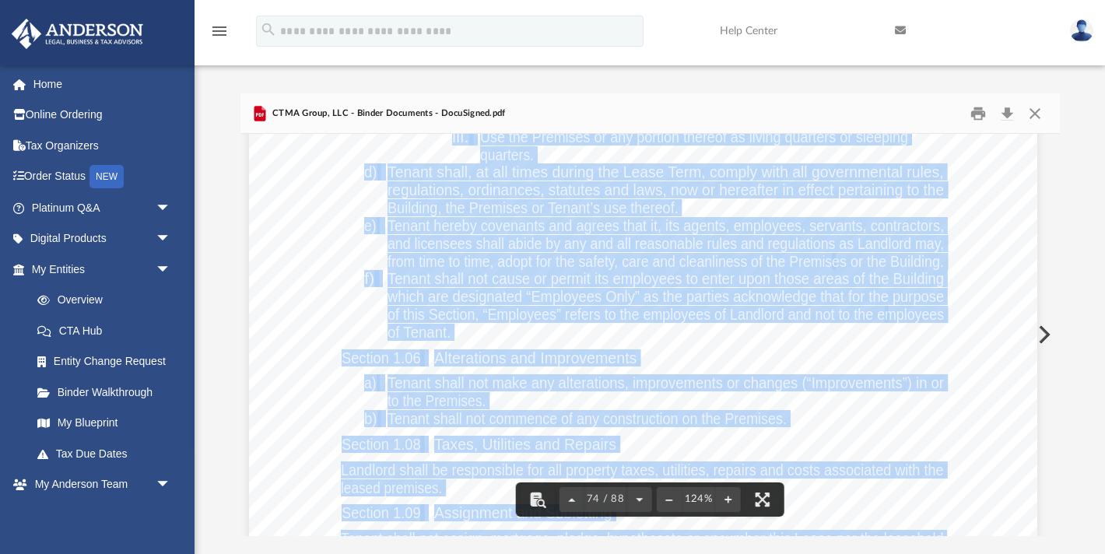
click at [289, 330] on div "Lease Agreement Page 3 of 6 ii. Do or permit anything to be done in or about th…" at bounding box center [643, 438] width 788 height 1020
click at [333, 313] on div "Lease Agreement Page 3 of 6 ii. Do or permit anything to be done in or about th…" at bounding box center [644, 438] width 788 height 1020
click at [315, 245] on div "Lease Agreement Page 3 of 6 ii. Do or permit anything to be done in or about th…" at bounding box center [644, 438] width 788 height 1020
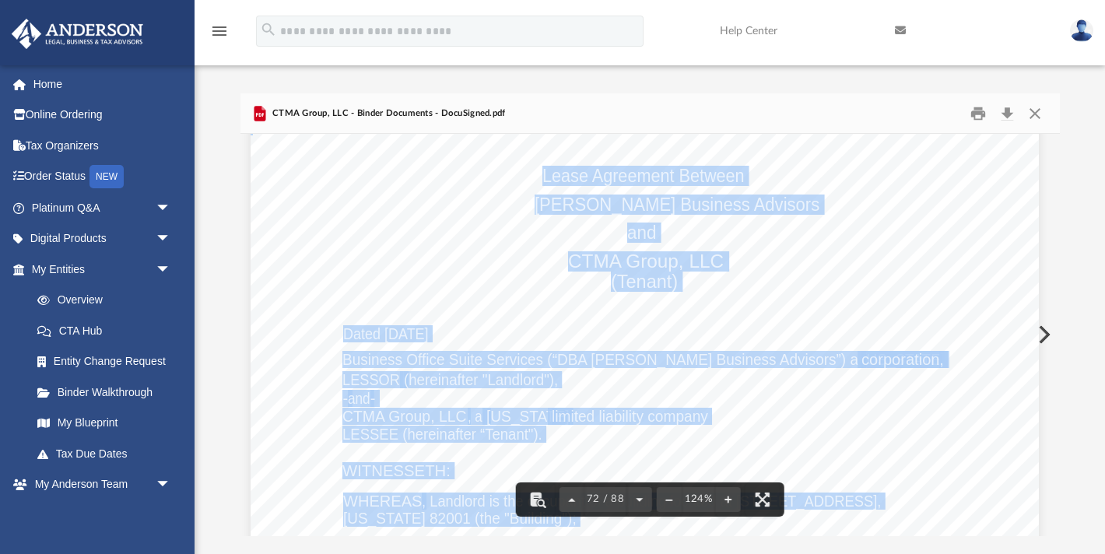
scroll to position [74167, 5]
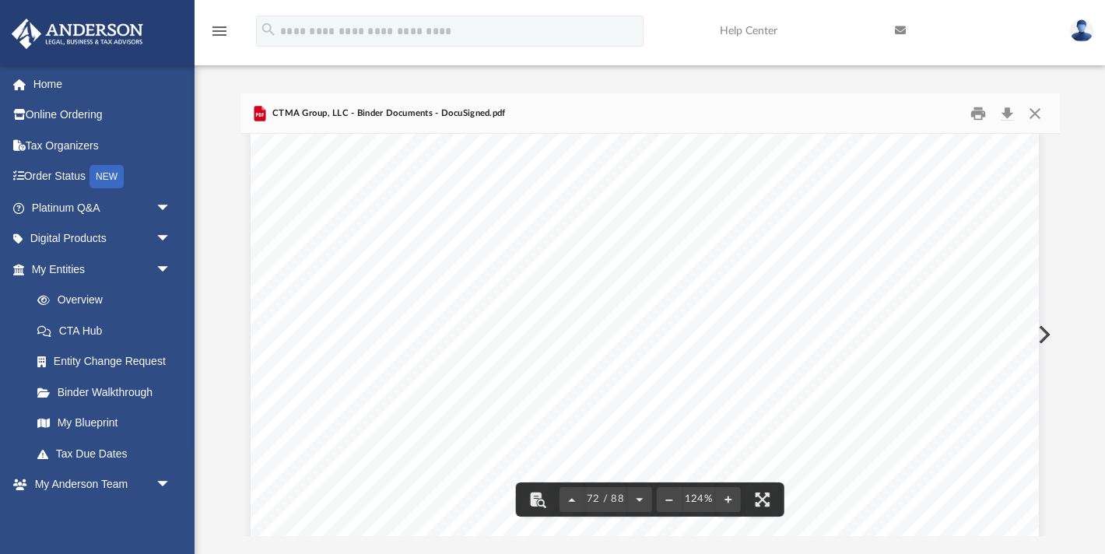
click at [538, 161] on div "Page 72" at bounding box center [644, 552] width 788 height 1020
drag, startPoint x: 541, startPoint y: 164, endPoint x: 534, endPoint y: 174, distance: 12.3
click at [541, 163] on div "Lease Agreement Page 1 of 6 Lease Agreement Between [PERSON_NAME] Business Advi…" at bounding box center [649, 564] width 788 height 1020
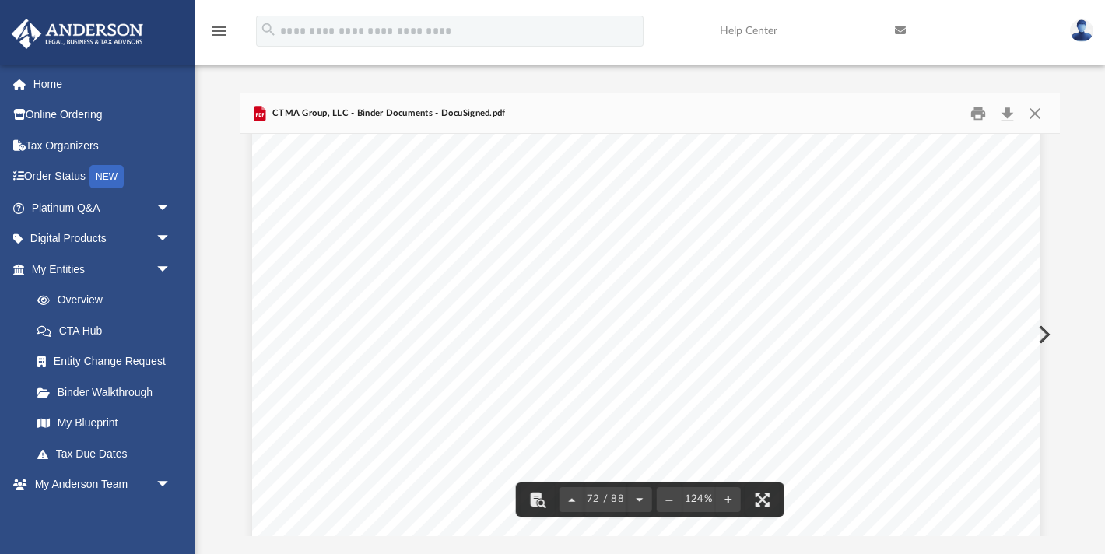
drag, startPoint x: 540, startPoint y: 174, endPoint x: 549, endPoint y: 177, distance: 9.8
click at [550, 177] on div "Lease Agreement Page 1 of 6 Lease Agreement Between [PERSON_NAME] Business Advi…" at bounding box center [646, 564] width 788 height 1020
drag, startPoint x: 538, startPoint y: 173, endPoint x: 536, endPoint y: 152, distance: 21.8
click at [672, 170] on div "Lease Agreement Page 1 of 6 Lease Agreement Between [PERSON_NAME] Business Advi…" at bounding box center [641, 561] width 788 height 1020
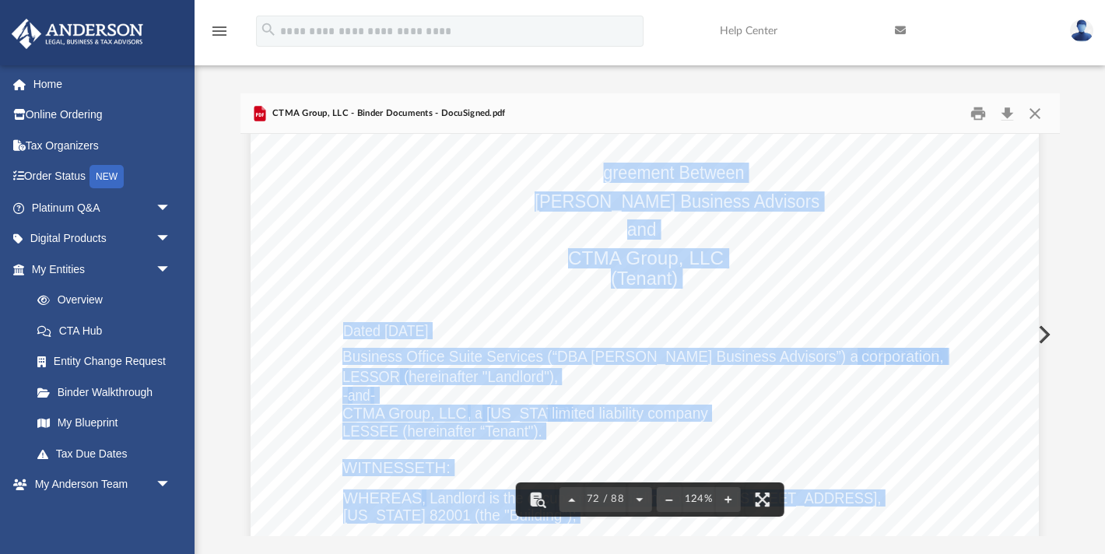
drag, startPoint x: 538, startPoint y: 170, endPoint x: 598, endPoint y: 177, distance: 60.3
click at [598, 177] on span "Lease Agreement Between" at bounding box center [643, 173] width 202 height 18
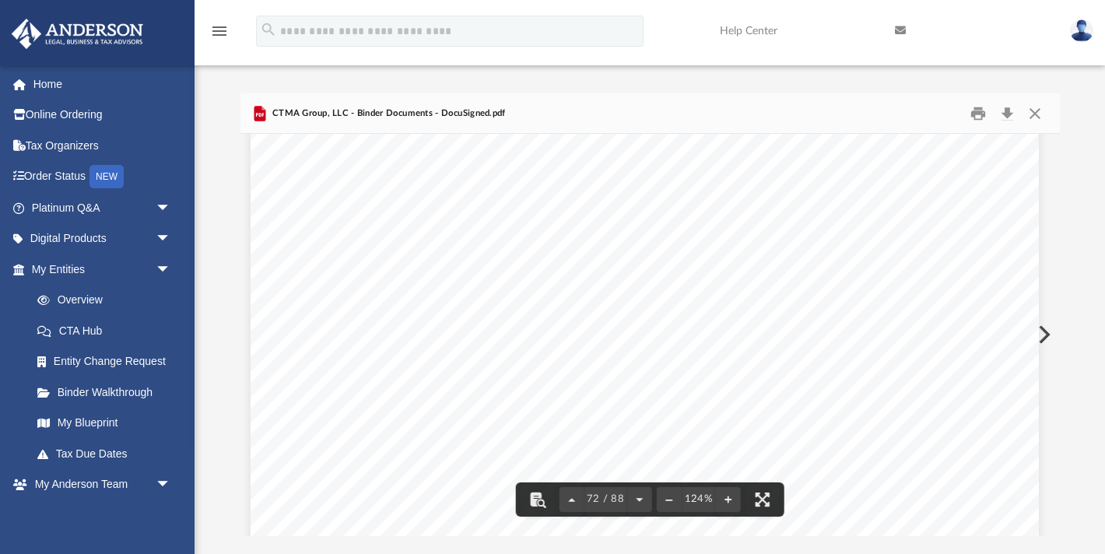
scroll to position [74159, 5]
click at [600, 177] on span "Lease Agreement Between" at bounding box center [643, 172] width 202 height 18
drag, startPoint x: 516, startPoint y: 172, endPoint x: 534, endPoint y: 172, distance: 18.7
click at [516, 172] on div "Lease Agreement Page 1 of 6 Lease Agreement Between [PERSON_NAME] Business Advi…" at bounding box center [644, 561] width 788 height 1020
click at [541, 170] on div "Lease Agreement Page 1 of 6 Lease Agreement Between [PERSON_NAME] Business Advi…" at bounding box center [644, 561] width 788 height 1020
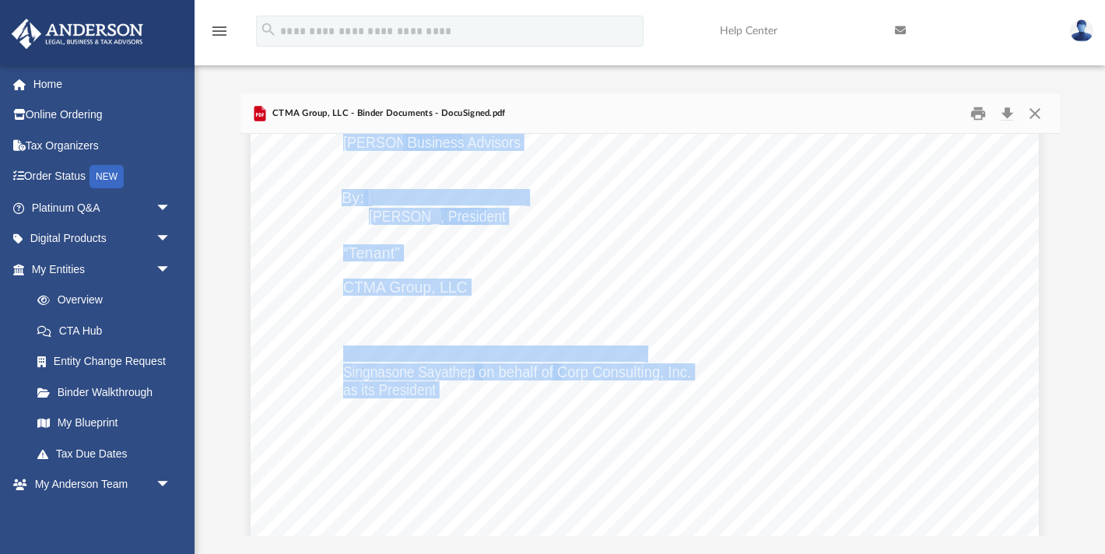
scroll to position [79658, 5]
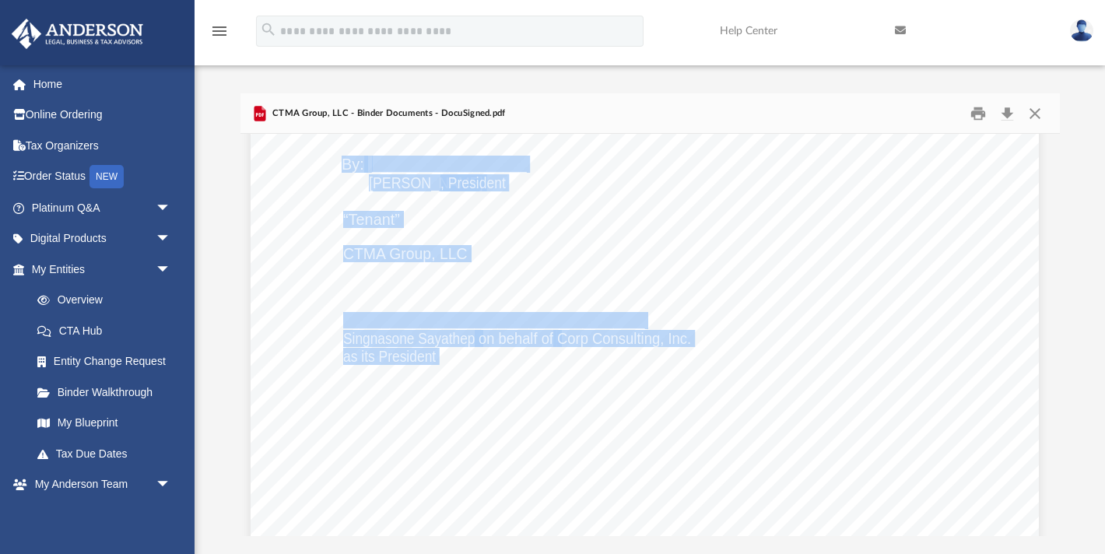
drag, startPoint x: 545, startPoint y: 169, endPoint x: 856, endPoint y: 524, distance: 471.9
click at [856, 524] on div "Brokerage Account Resolution for CTMA Group, LLC guidelines, including but not …" at bounding box center [649, 334] width 819 height 401
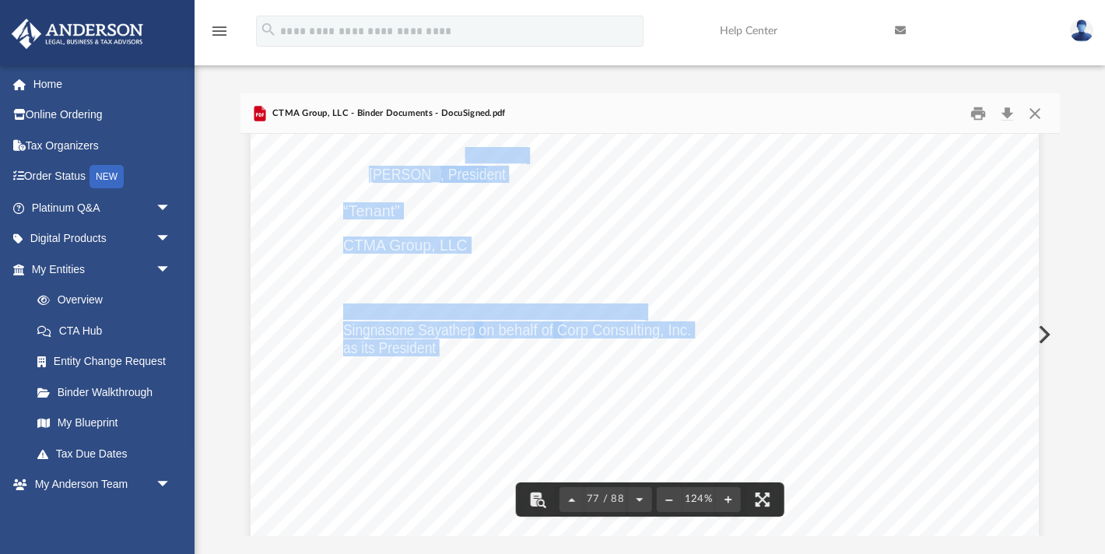
drag, startPoint x: 461, startPoint y: 158, endPoint x: 947, endPoint y: 250, distance: 494.2
click at [877, 244] on div "Lease Agreement Page 6 of 6 o) Unless the context otherwise required, the word …" at bounding box center [644, 277] width 788 height 1020
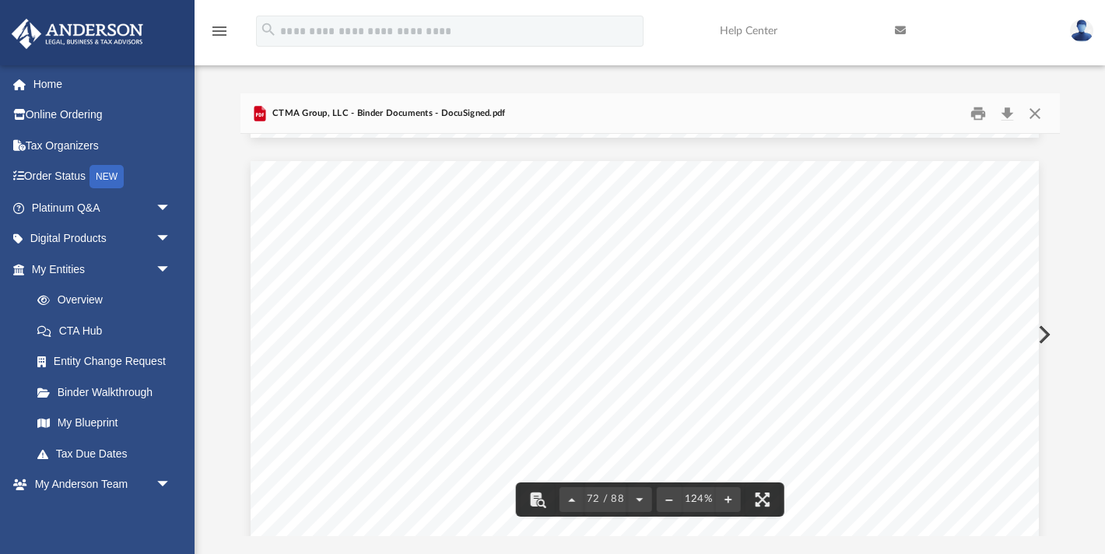
scroll to position [74037, 5]
click at [224, 27] on icon "menu" at bounding box center [219, 31] width 19 height 19
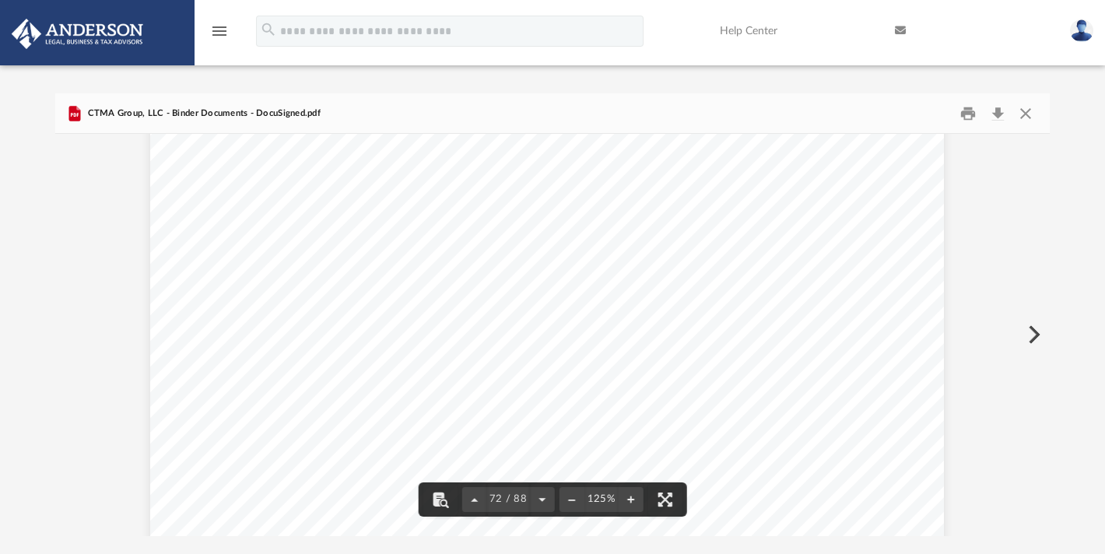
scroll to position [74564, 16]
click at [224, 29] on icon "menu" at bounding box center [219, 31] width 19 height 19
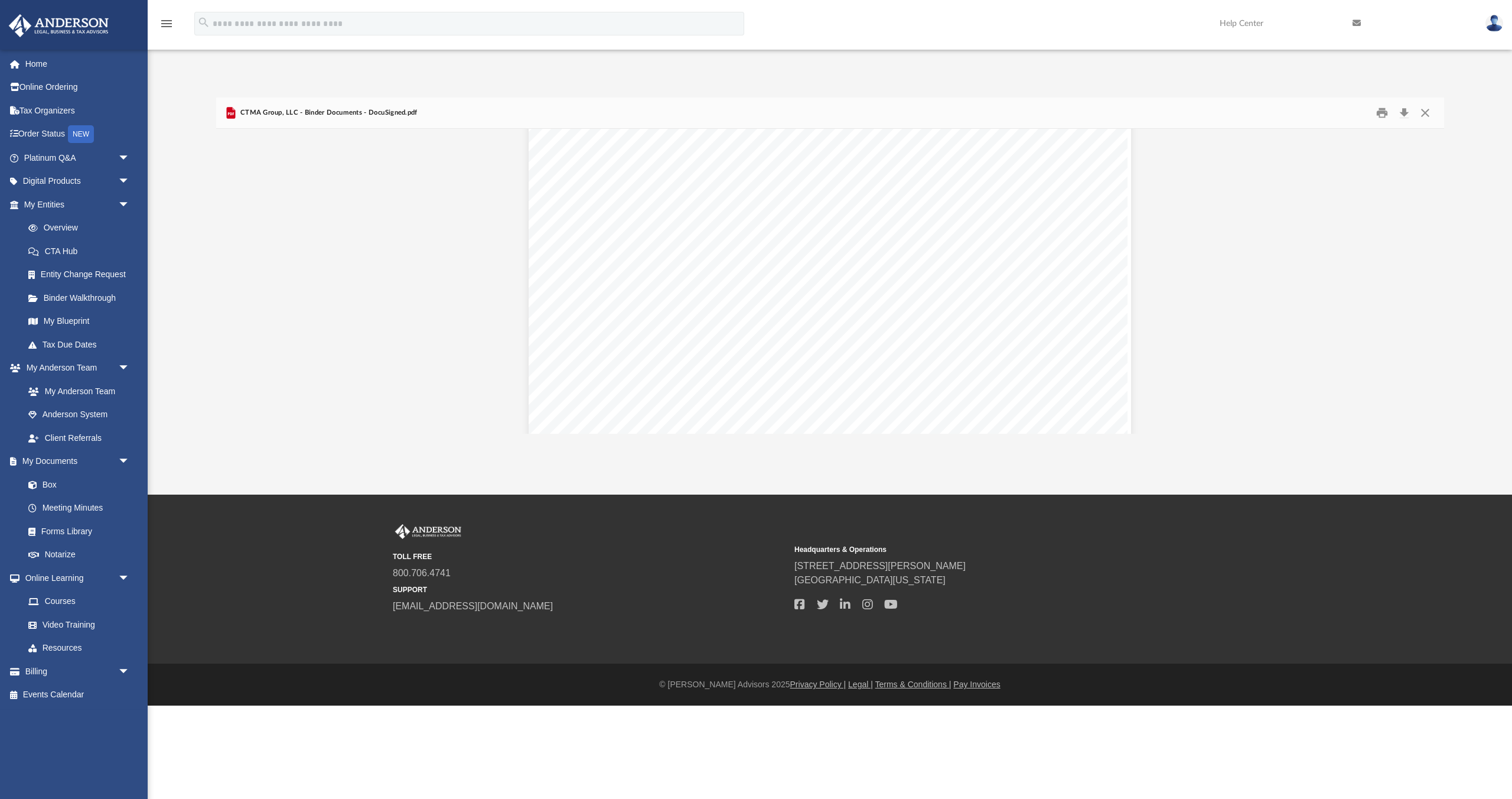
scroll to position [269, 1228]
